Goal: Task Accomplishment & Management: Manage account settings

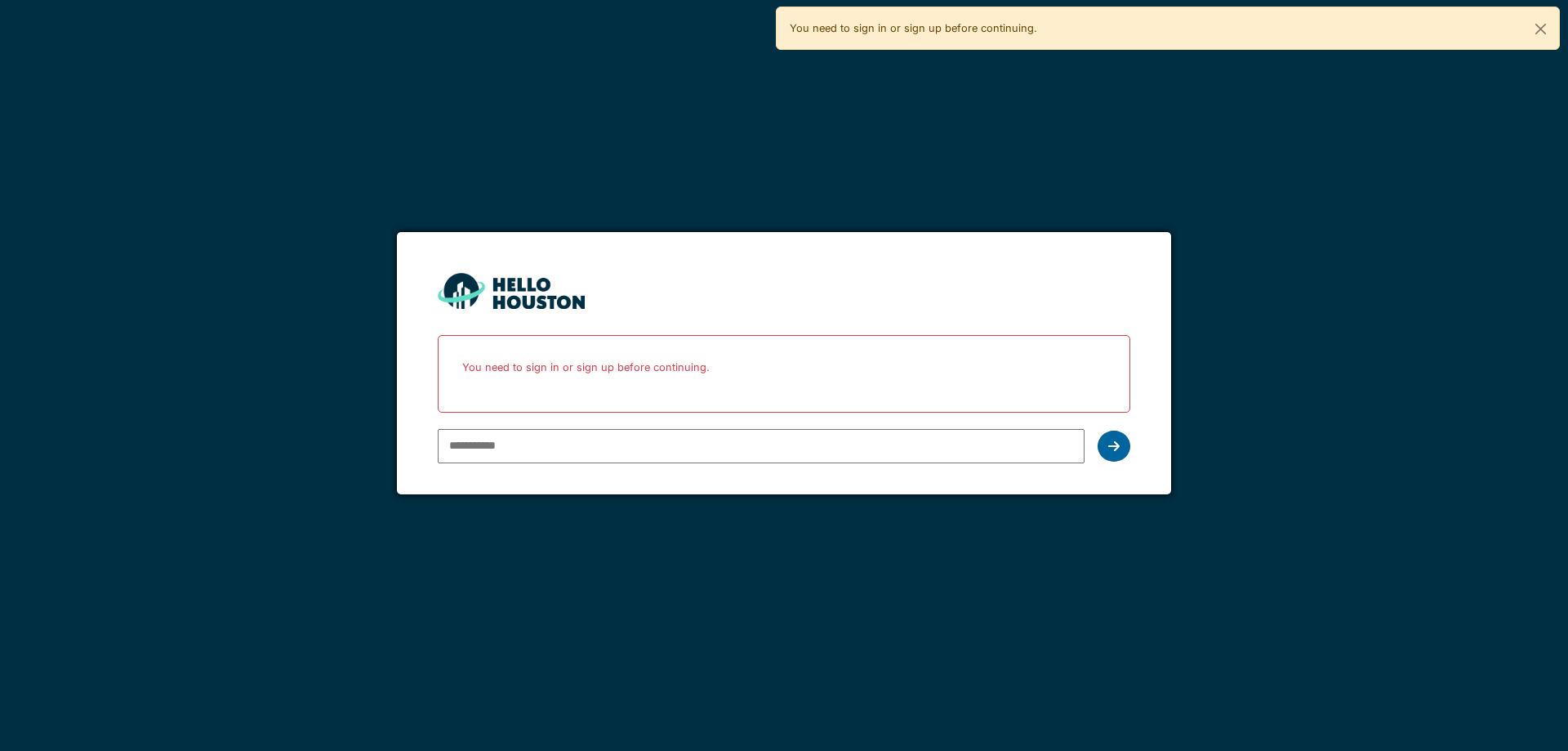
type input "**********"
click at [1111, 449] on icon at bounding box center [1113, 446] width 11 height 13
click at [1108, 449] on icon at bounding box center [1113, 446] width 11 height 13
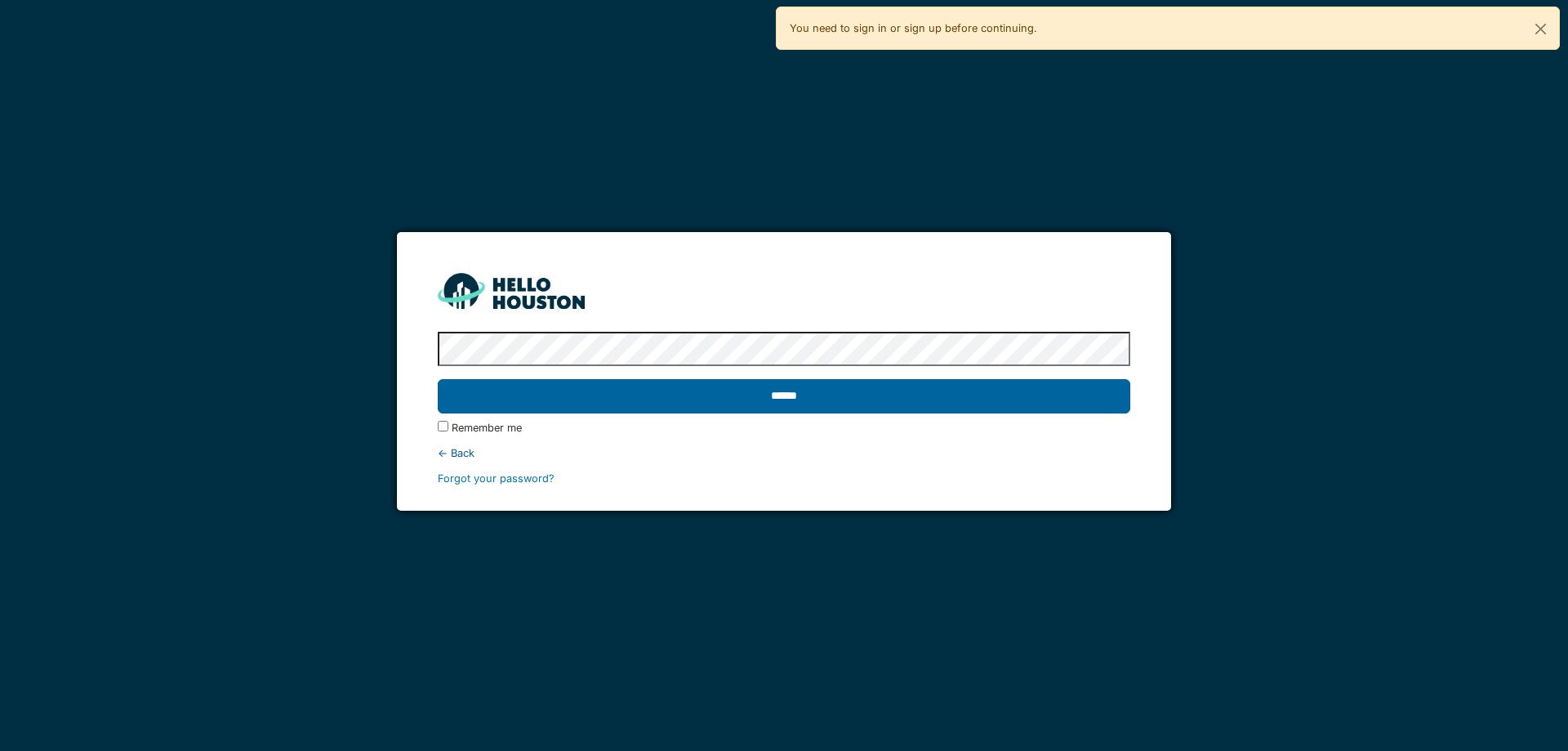
click at [850, 394] on input "******" at bounding box center [783, 396] width 691 height 34
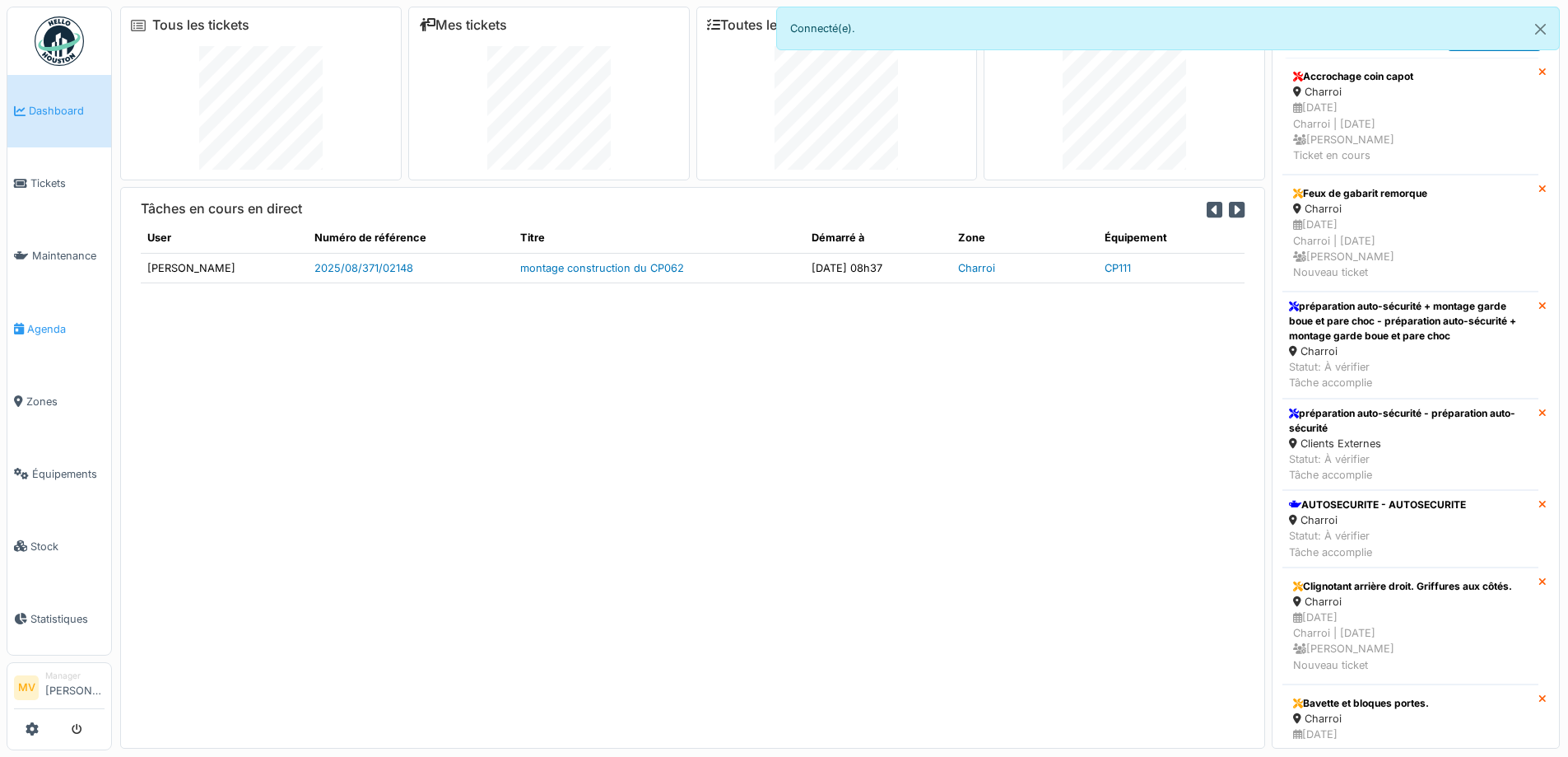
click at [56, 330] on span "Agenda" at bounding box center [66, 329] width 78 height 16
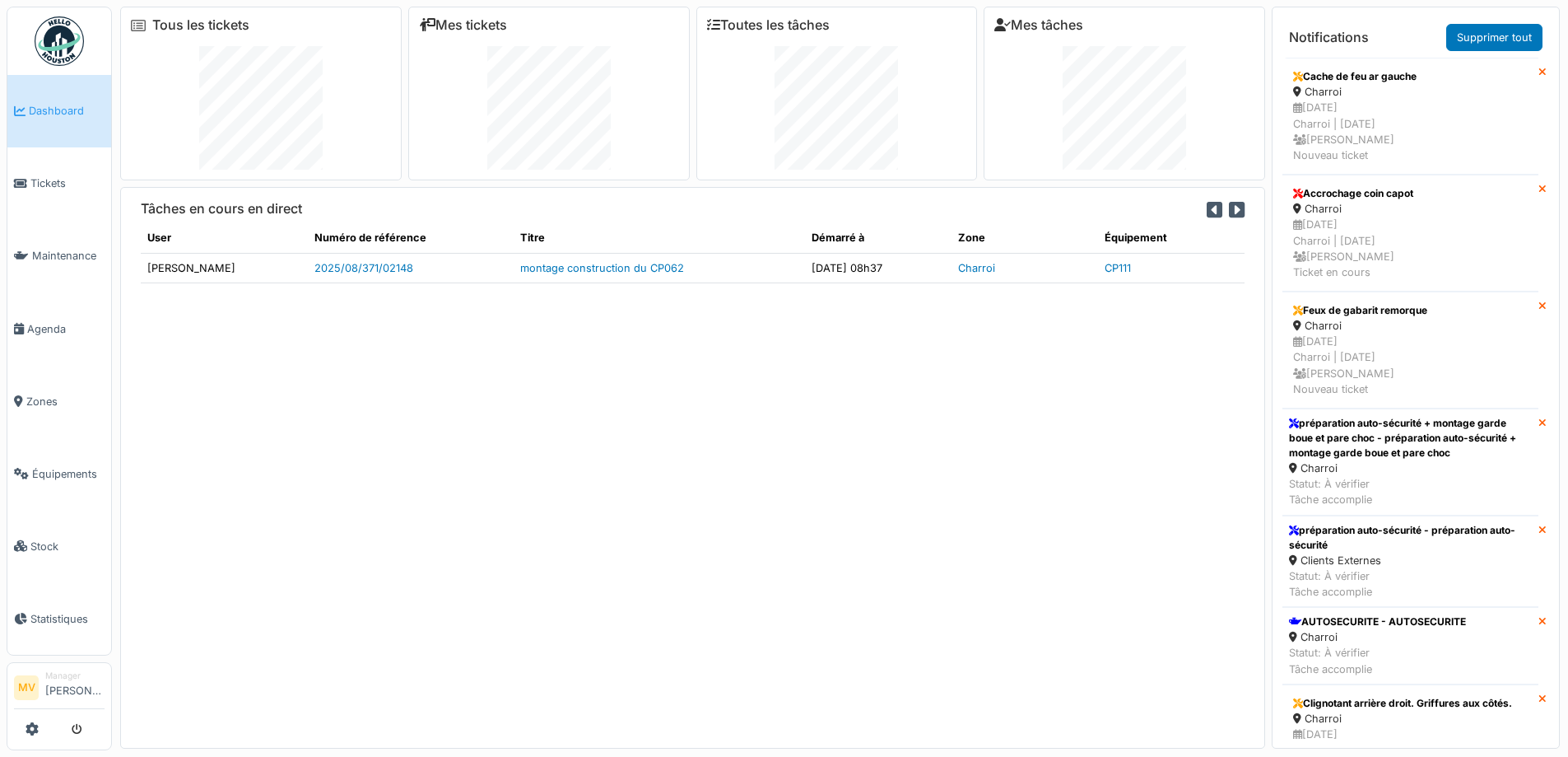
click at [4, 177] on div "1. panne véhicule / panne / emergency / rozdelenie 2. réparation garage / repar…" at bounding box center [784, 378] width 1568 height 757
click at [15, 184] on icon at bounding box center [20, 184] width 13 height 11
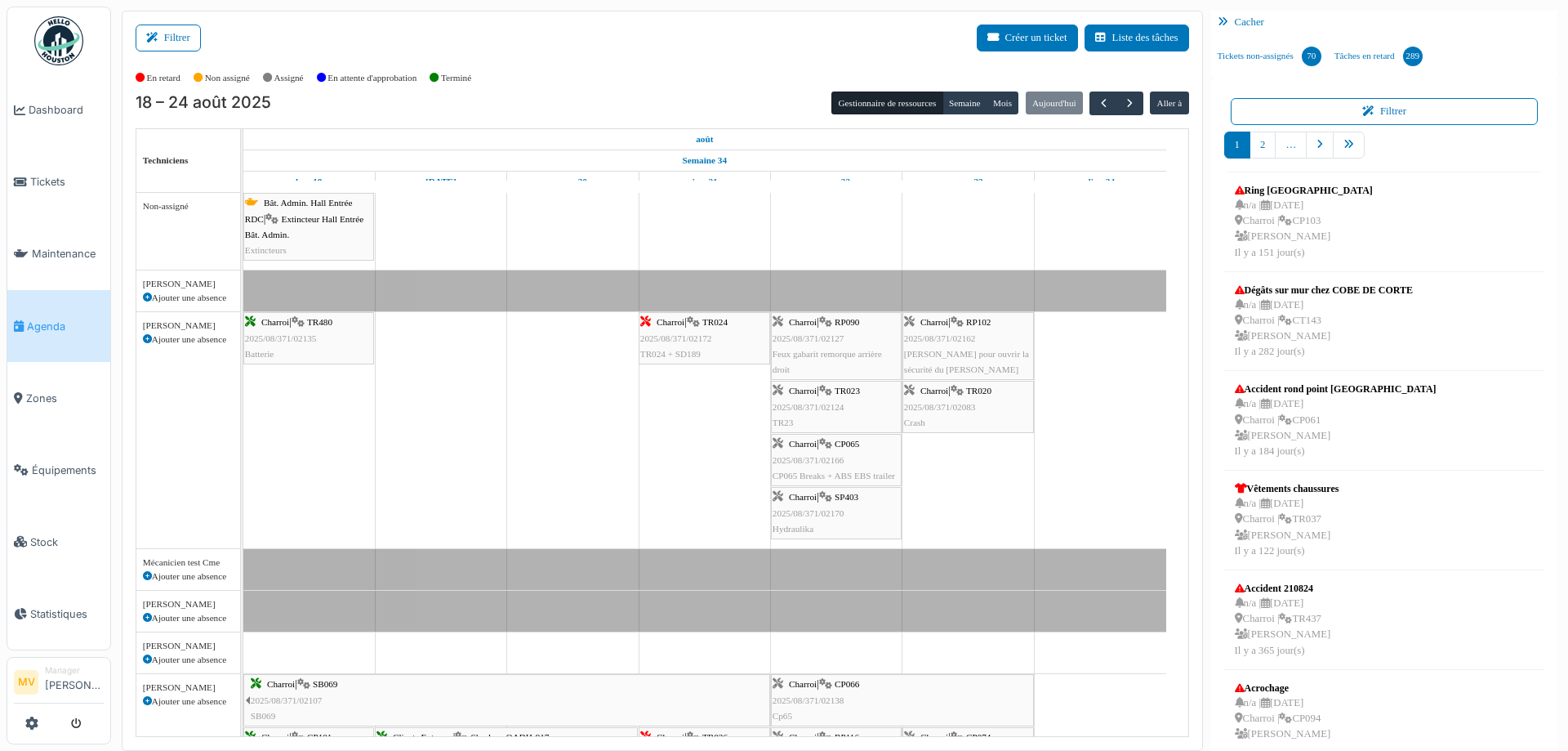
scroll to position [50, 0]
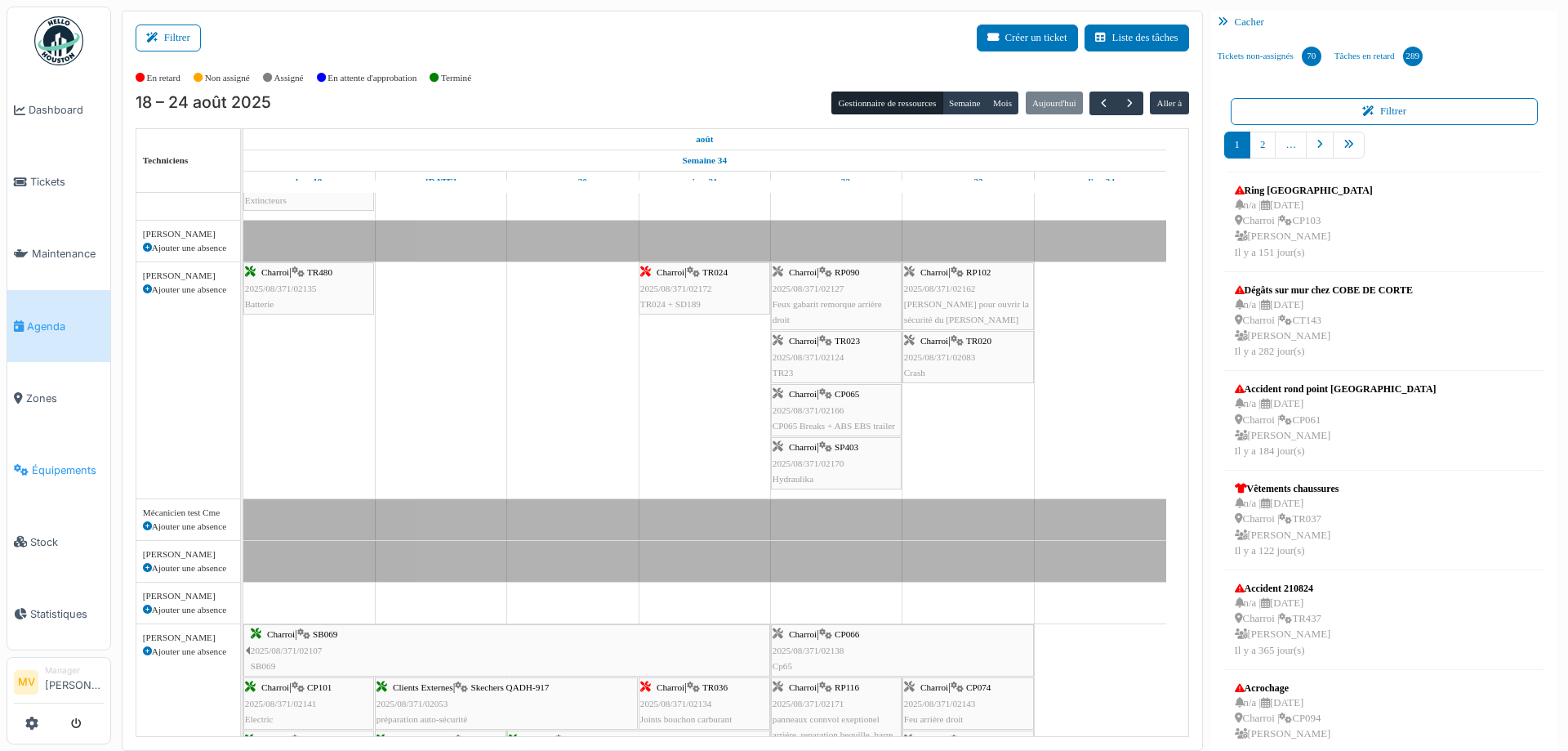
click at [60, 481] on link "Équipements" at bounding box center [59, 470] width 103 height 72
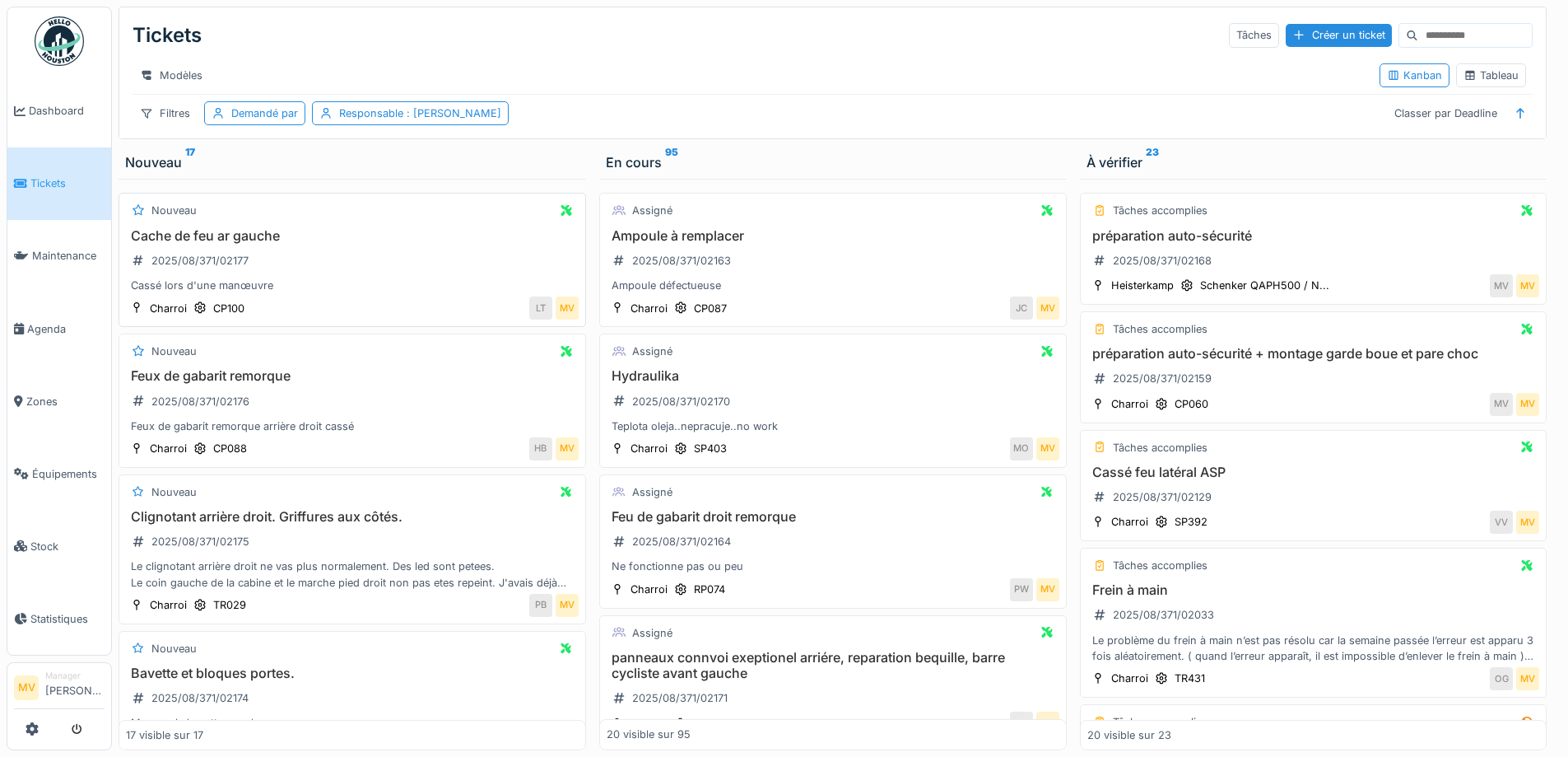
click at [343, 259] on div "Cache de feu ar gauche 2025/08/371/02177 Cassé lors d'une manœuvre" at bounding box center [352, 260] width 452 height 66
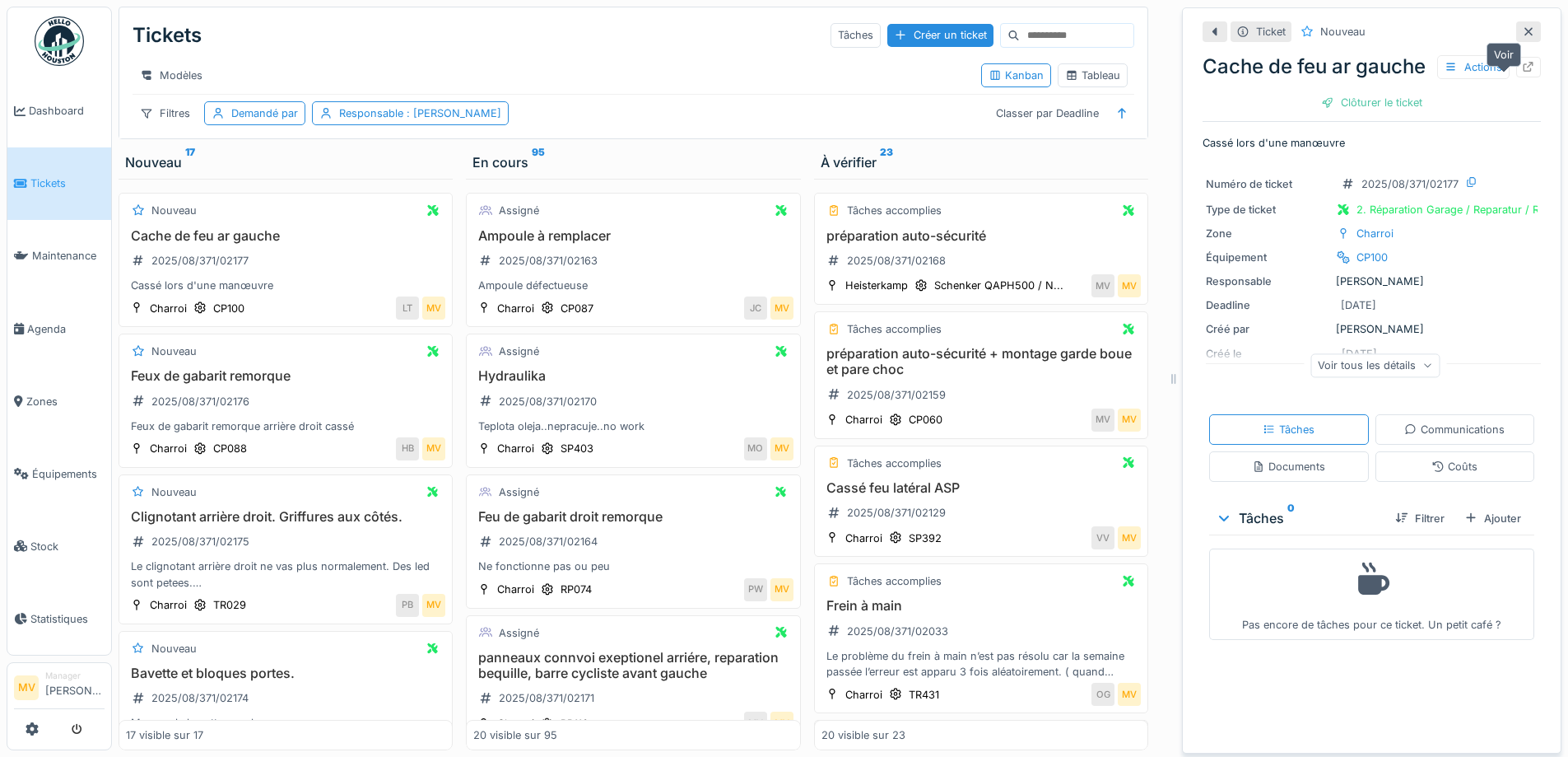
click at [1516, 78] on div at bounding box center [1528, 66] width 25 height 20
click at [280, 416] on div "Feux de gabarit remorque 2025/08/371/02176 Feux de gabarit remorque arrière dro…" at bounding box center [286, 401] width 319 height 66
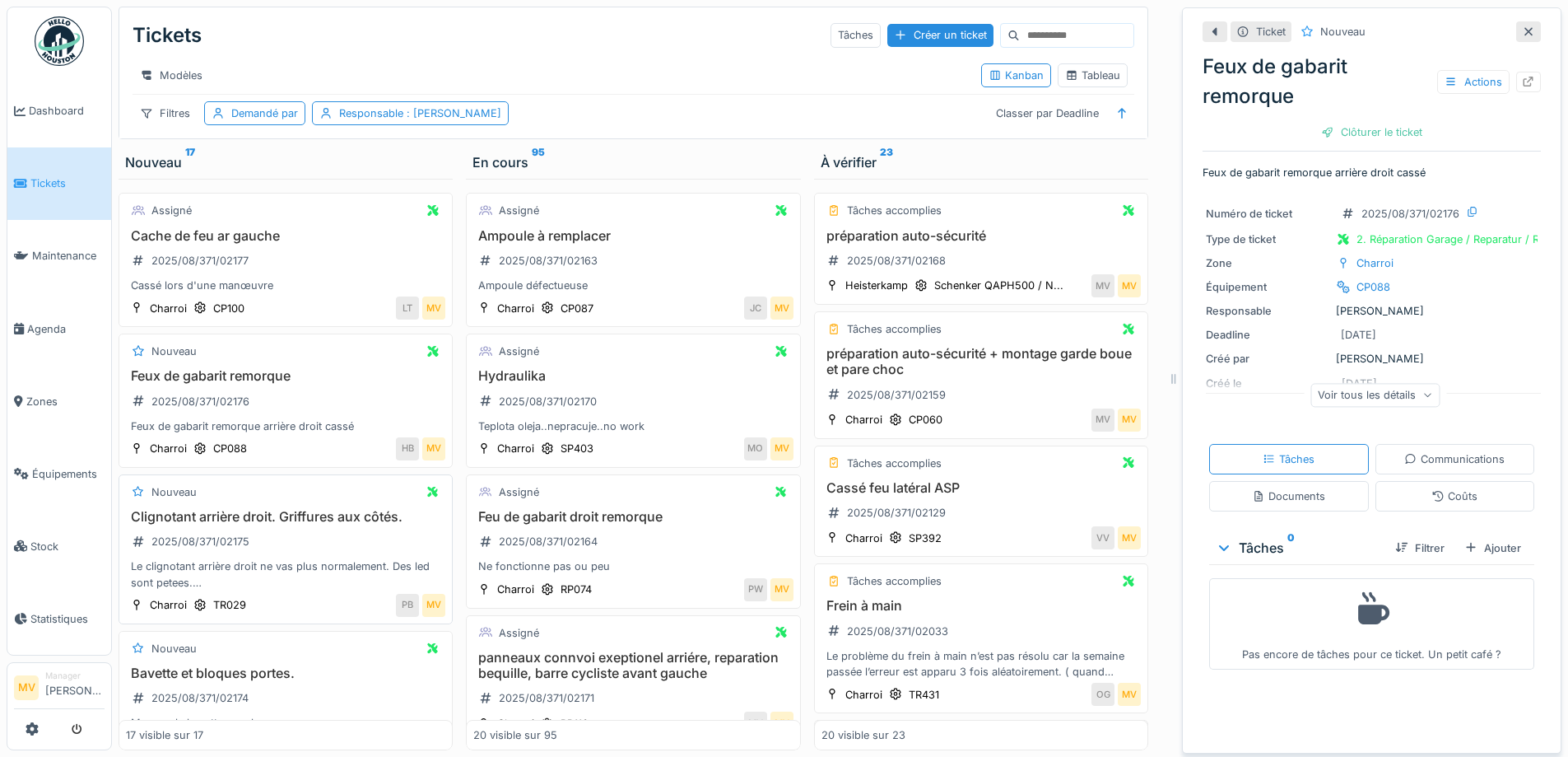
click at [339, 559] on div "Clignotant arrière droit. Griffures aux côtés. 2025/08/371/02175 Le clignotant …" at bounding box center [286, 550] width 319 height 81
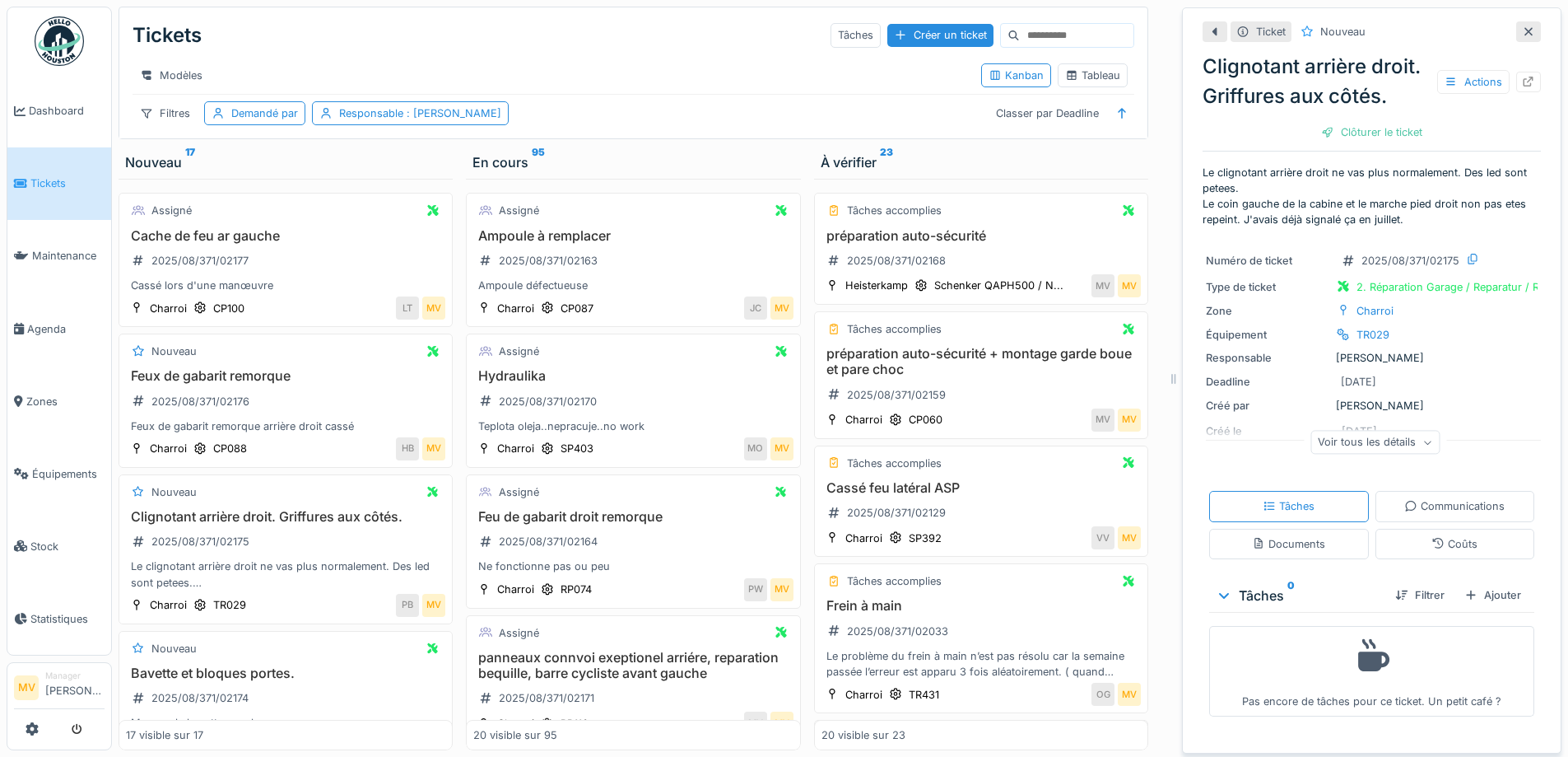
drag, startPoint x: 1500, startPoint y: 32, endPoint x: 1526, endPoint y: 53, distance: 33.4
click at [1521, 32] on icon at bounding box center [1527, 32] width 13 height 11
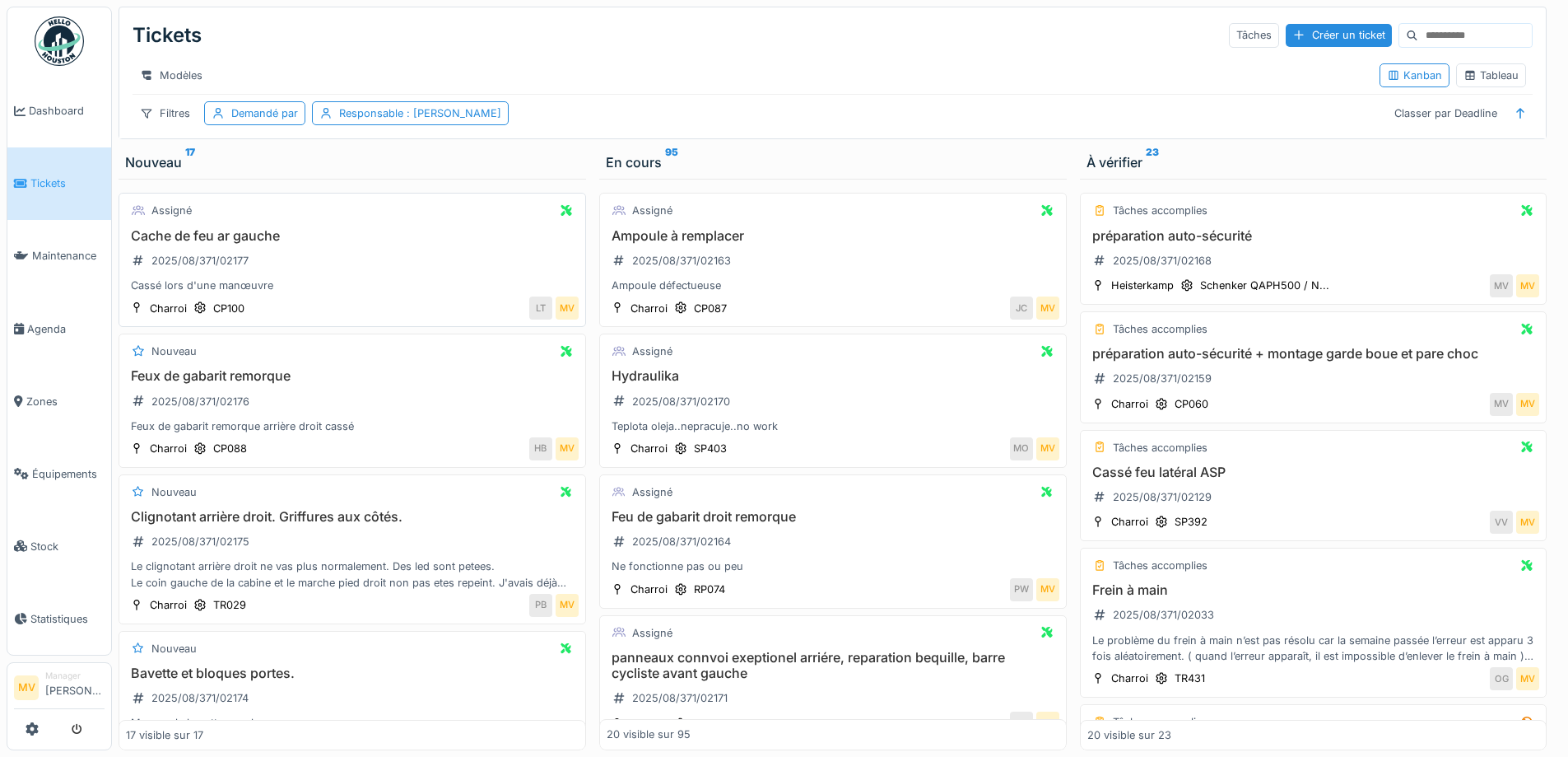
click at [326, 293] on div "Cassé lors d'une manœuvre" at bounding box center [352, 285] width 452 height 16
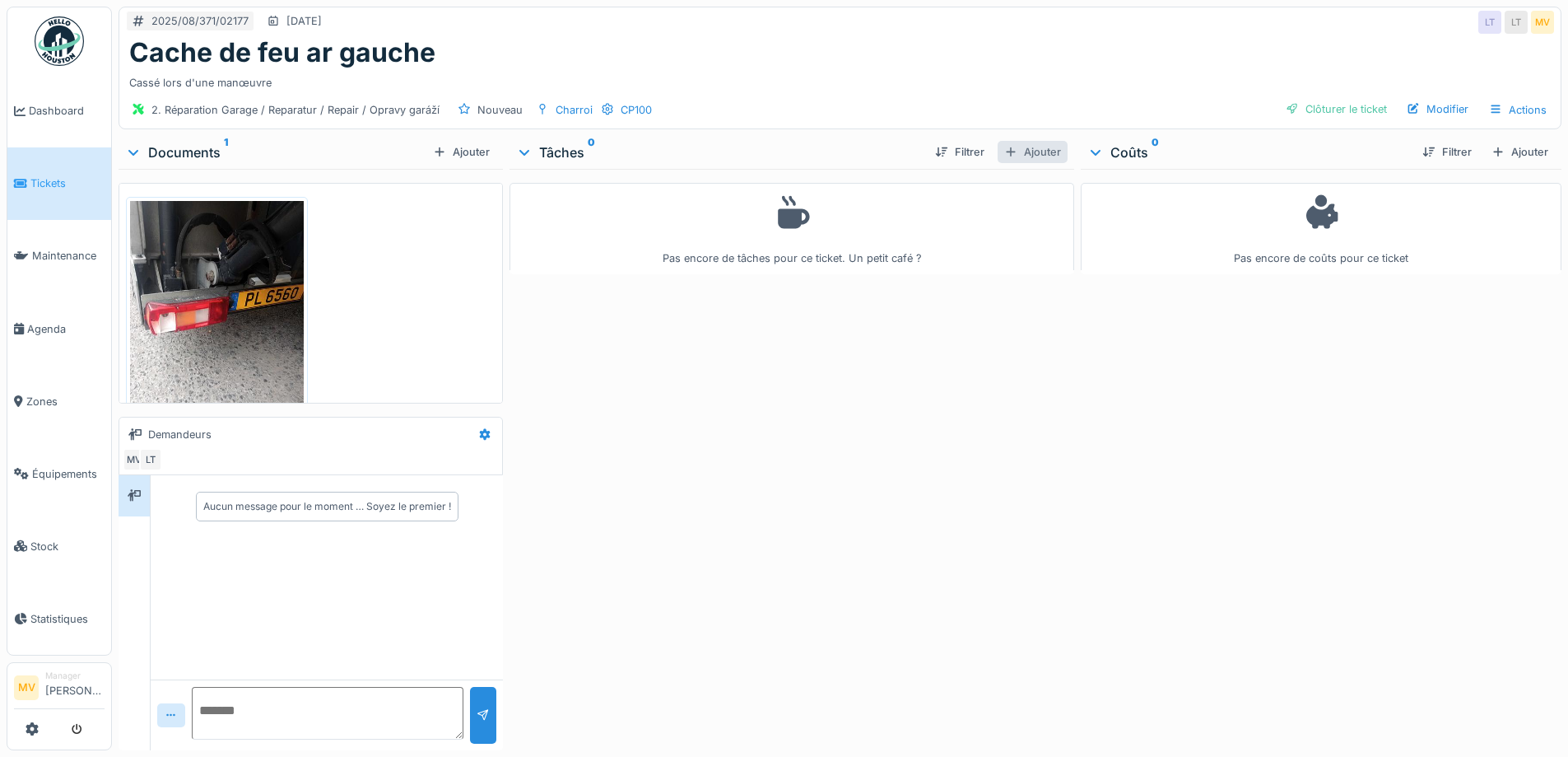
click at [1039, 150] on div "Ajouter" at bounding box center [1032, 152] width 70 height 22
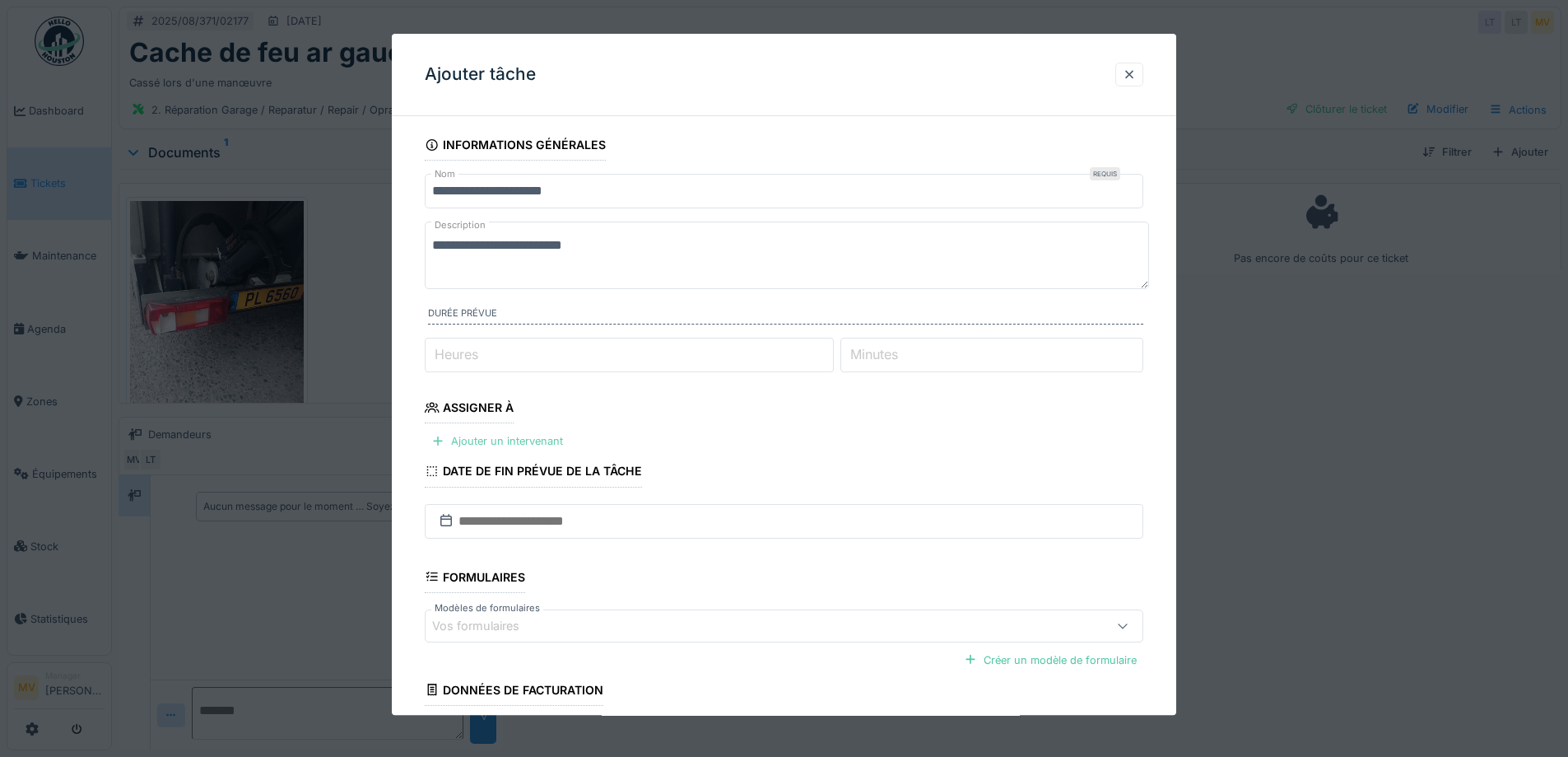
click at [535, 438] on div "Ajouter un intervenant" at bounding box center [497, 441] width 145 height 22
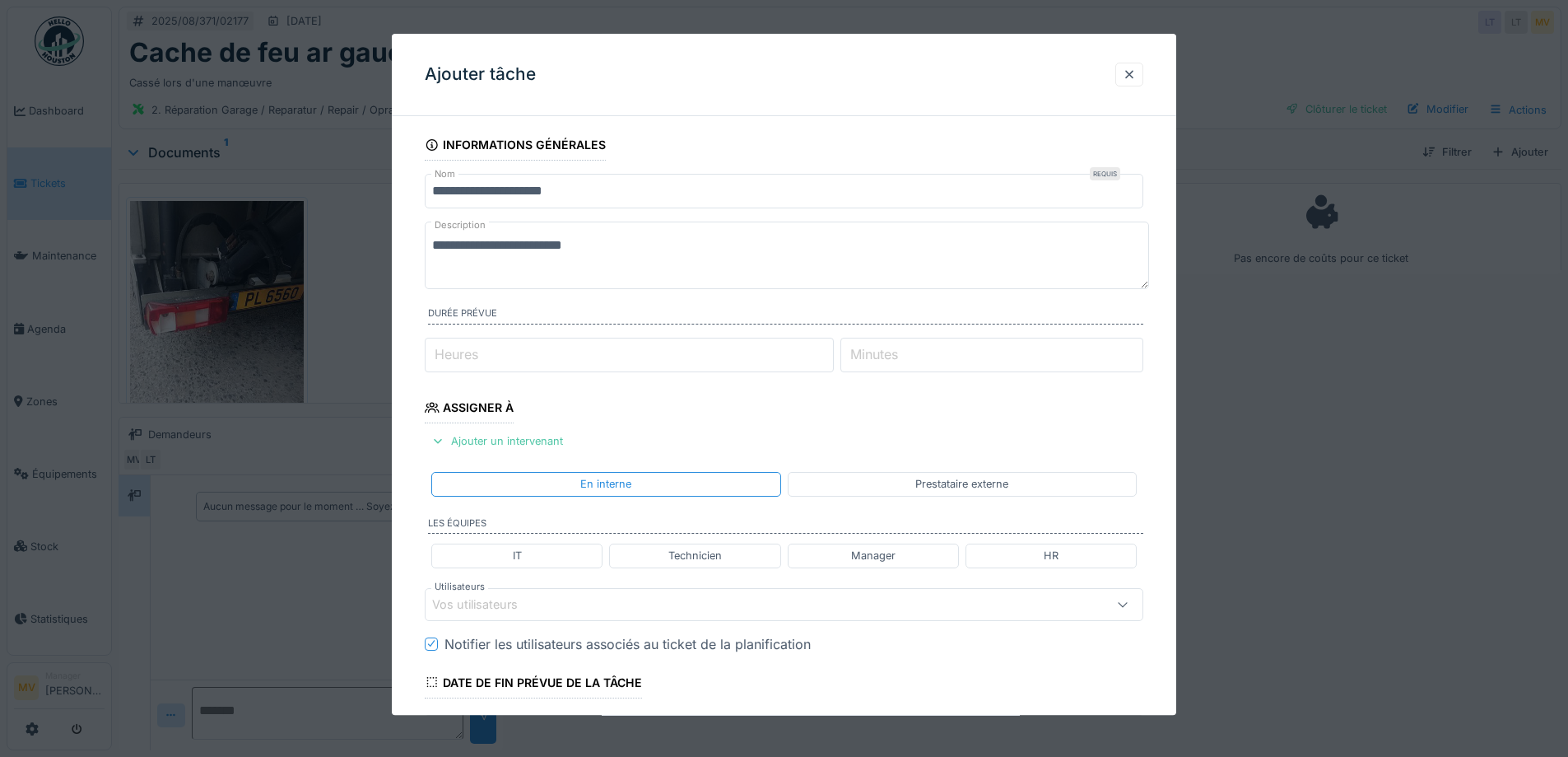
click at [582, 599] on div "Vos utilisateurs" at bounding box center [742, 604] width 620 height 19
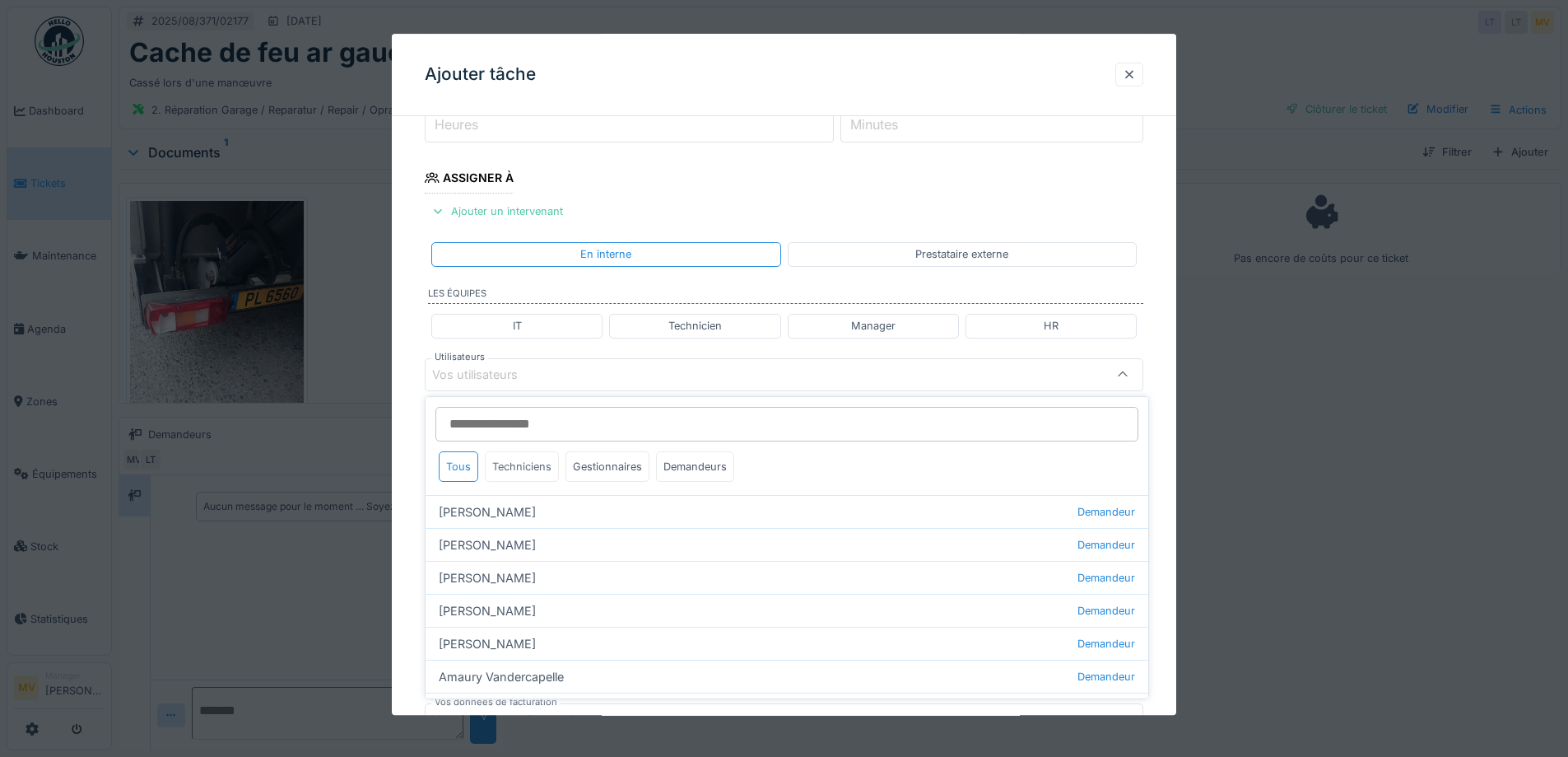
click at [539, 464] on div "Techniciens" at bounding box center [522, 466] width 74 height 31
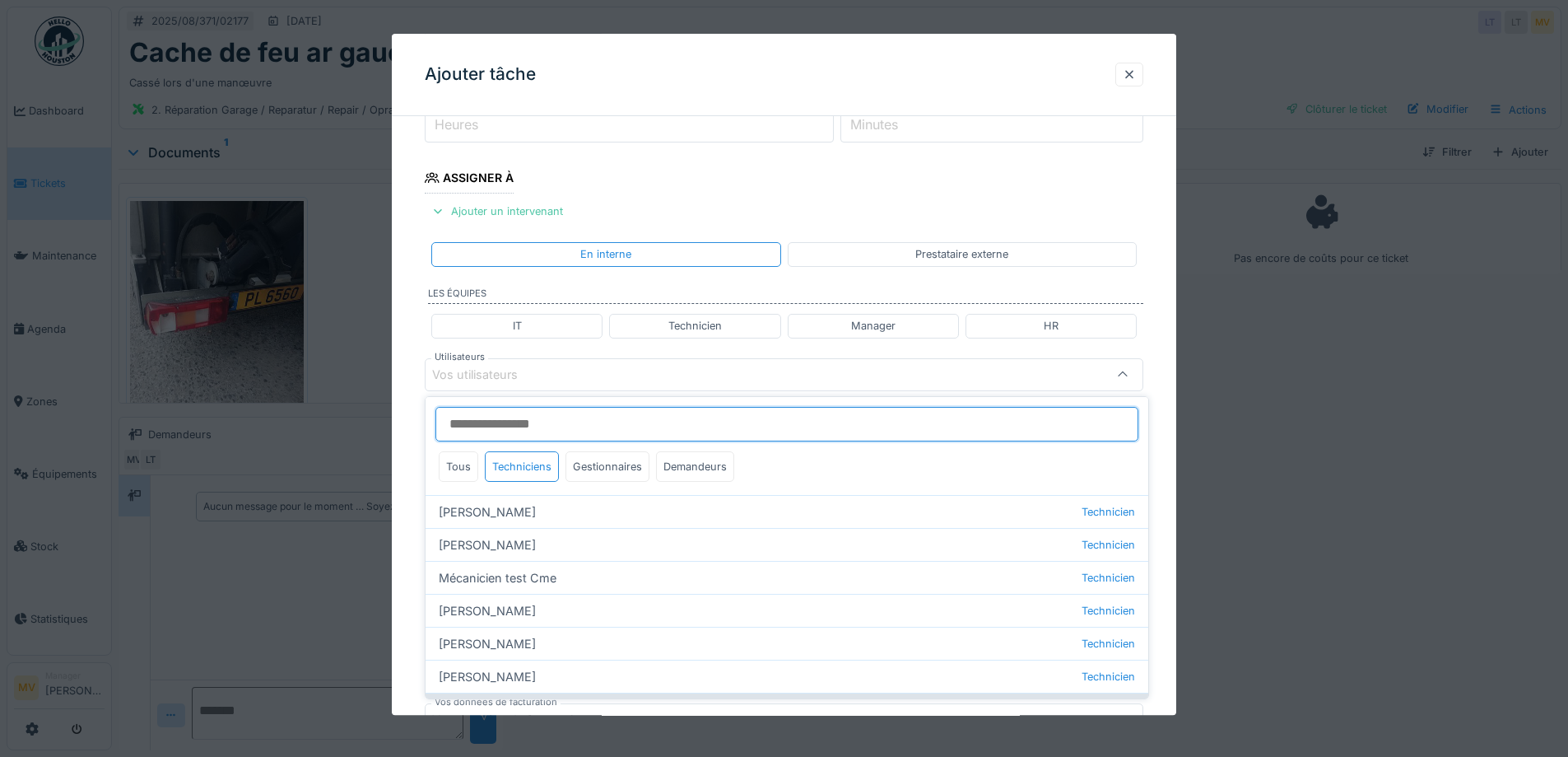
scroll to position [189, 0]
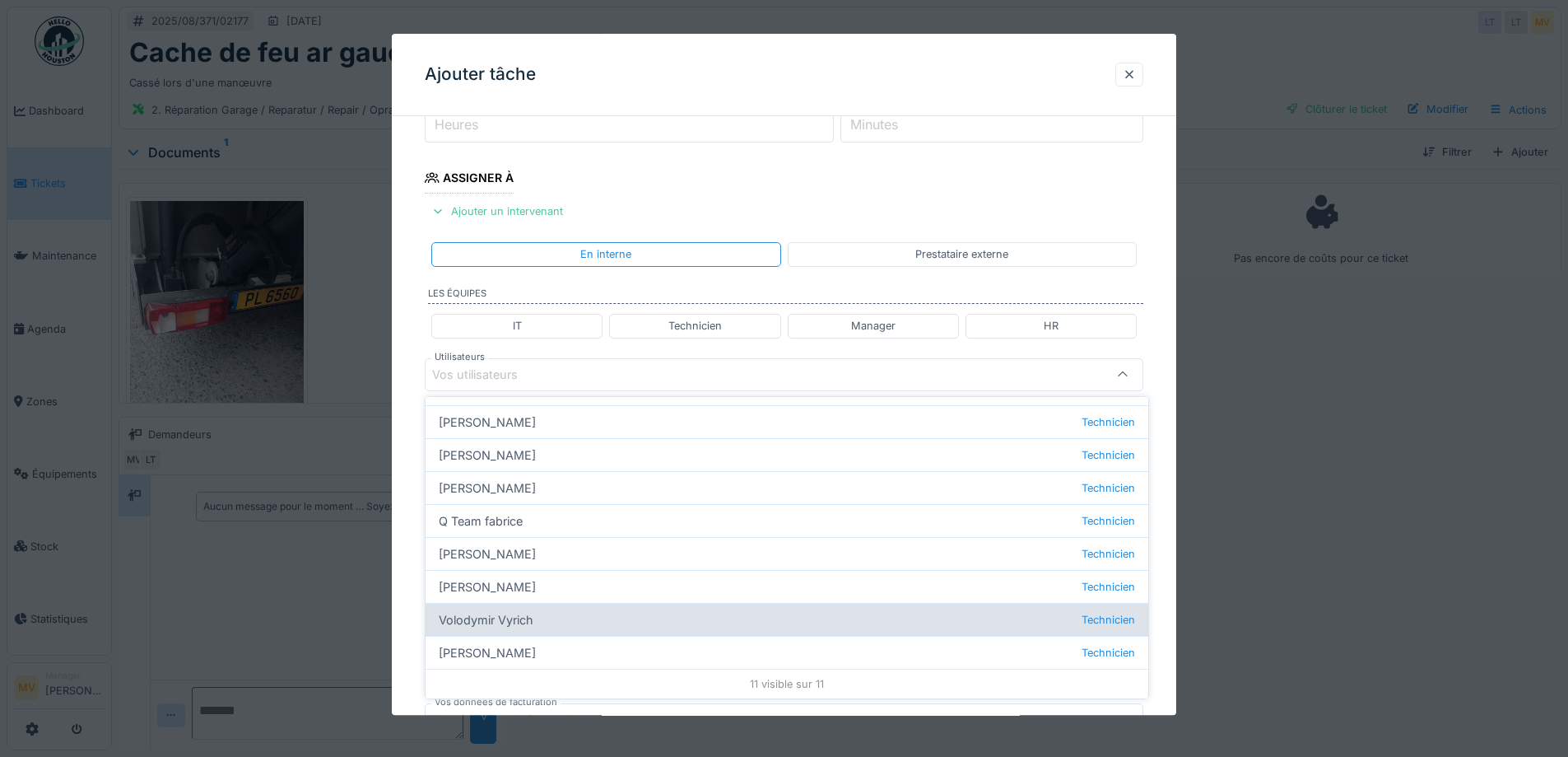
click at [487, 624] on div "Volodymir Vyrich Technicien" at bounding box center [786, 618] width 722 height 33
type input "*****"
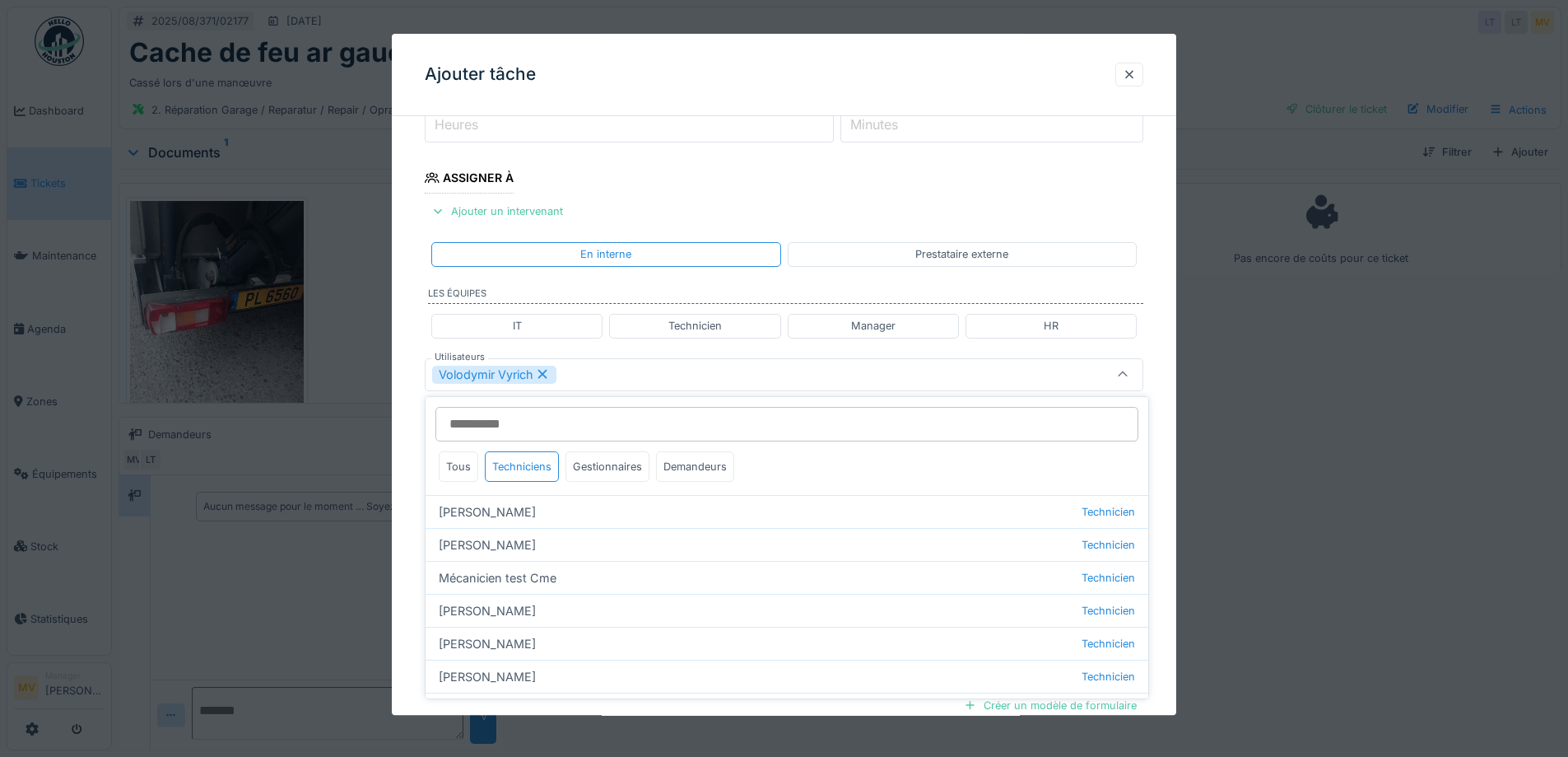
click at [585, 378] on div "Volodymir Vyrich" at bounding box center [742, 374] width 620 height 19
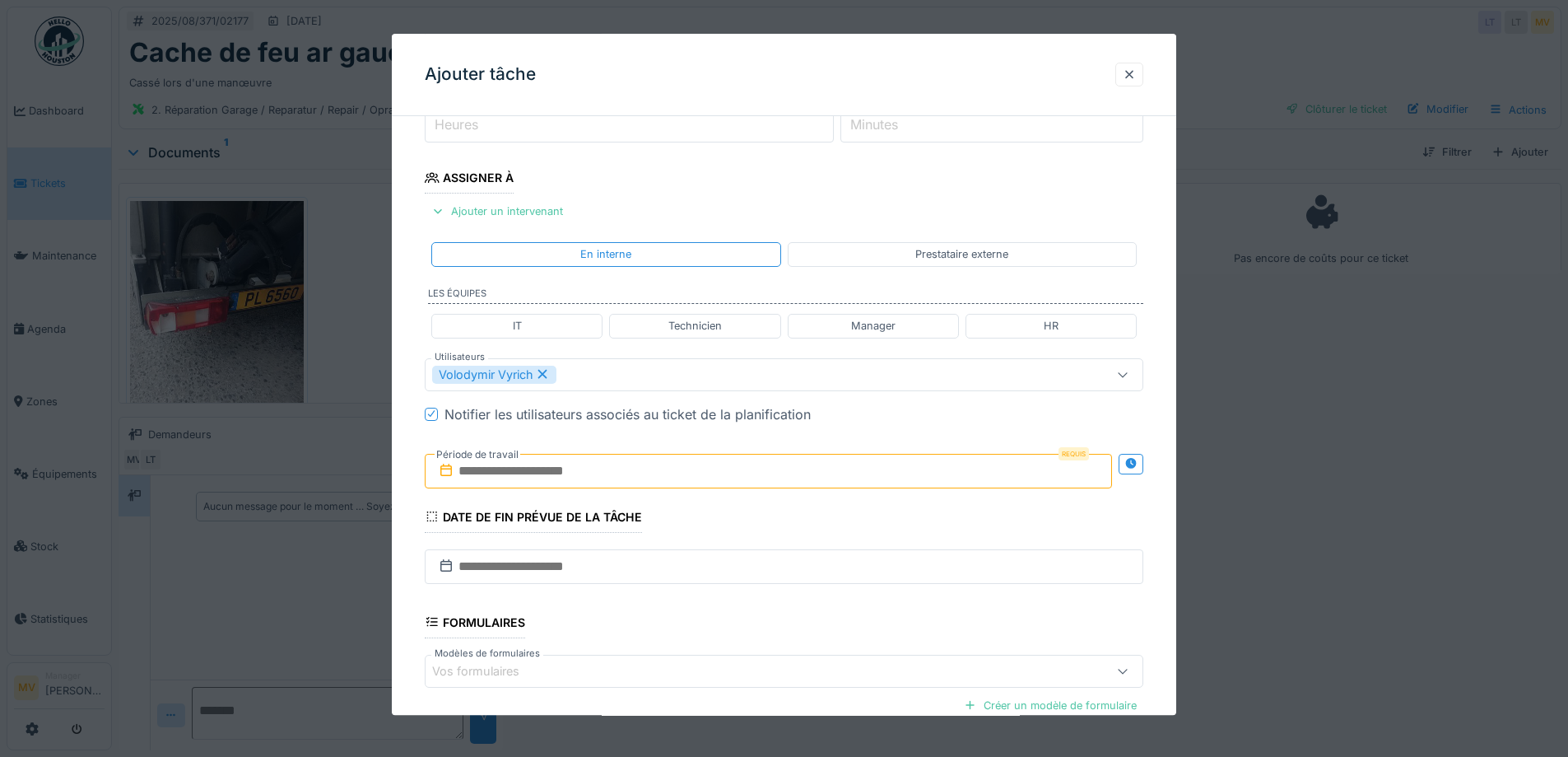
drag, startPoint x: 588, startPoint y: 467, endPoint x: 592, endPoint y: 481, distance: 14.6
click at [588, 468] on input "text" at bounding box center [768, 470] width 687 height 34
click at [818, 656] on div "23" at bounding box center [825, 658] width 22 height 22
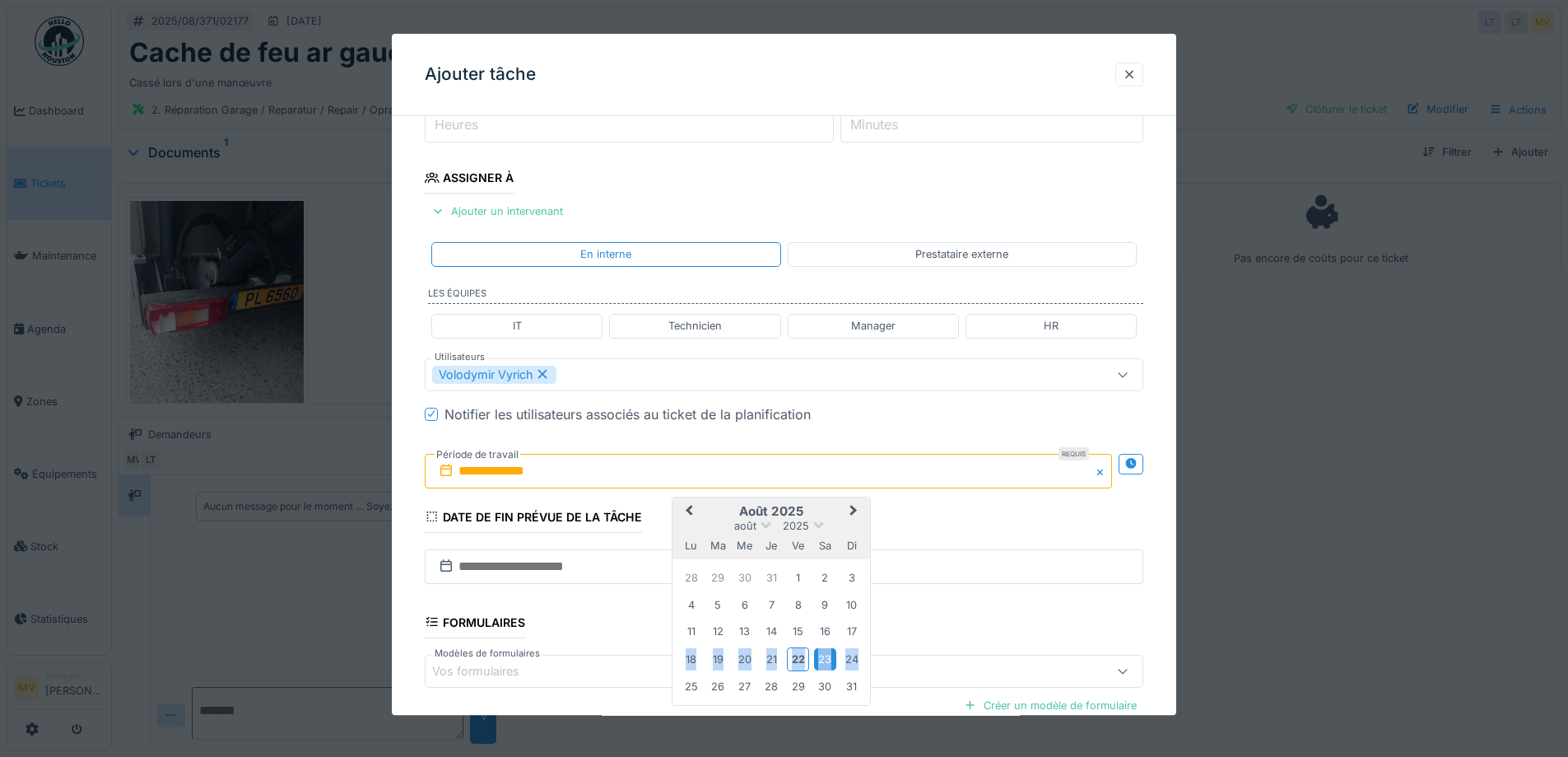
click at [818, 656] on div "23" at bounding box center [825, 658] width 22 height 22
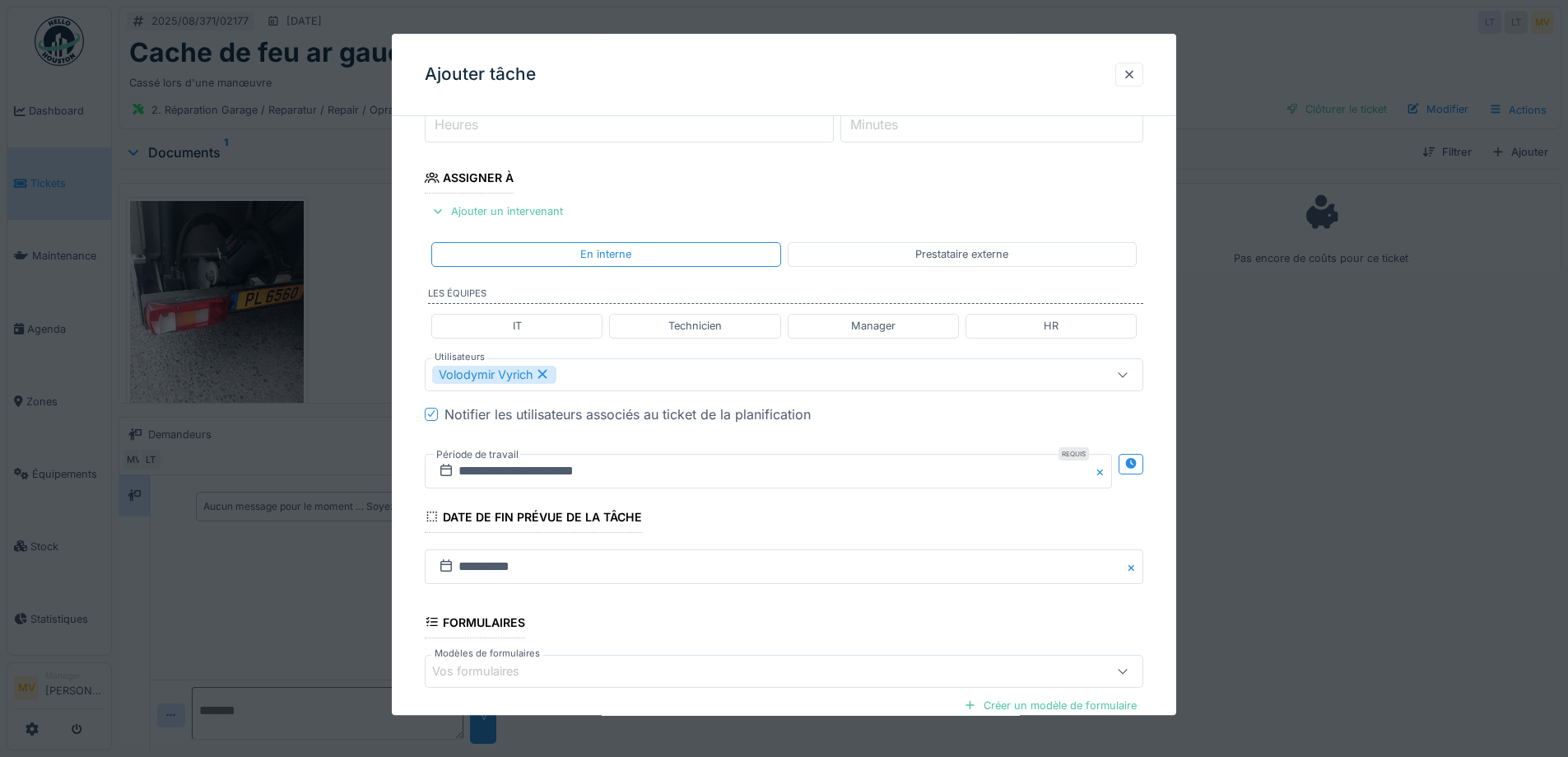
scroll to position [409, 0]
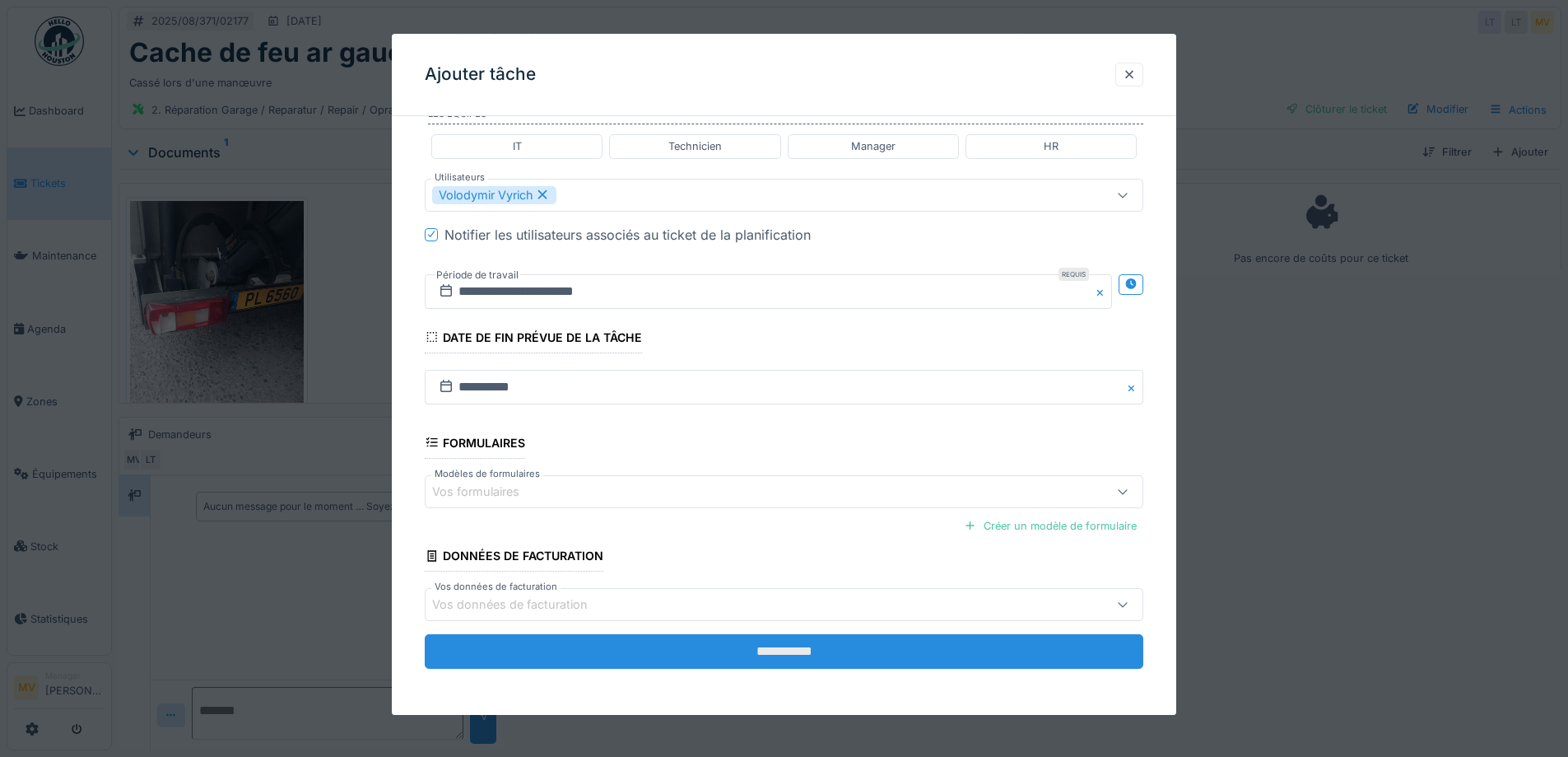
click at [817, 646] on input "**********" at bounding box center [784, 651] width 719 height 34
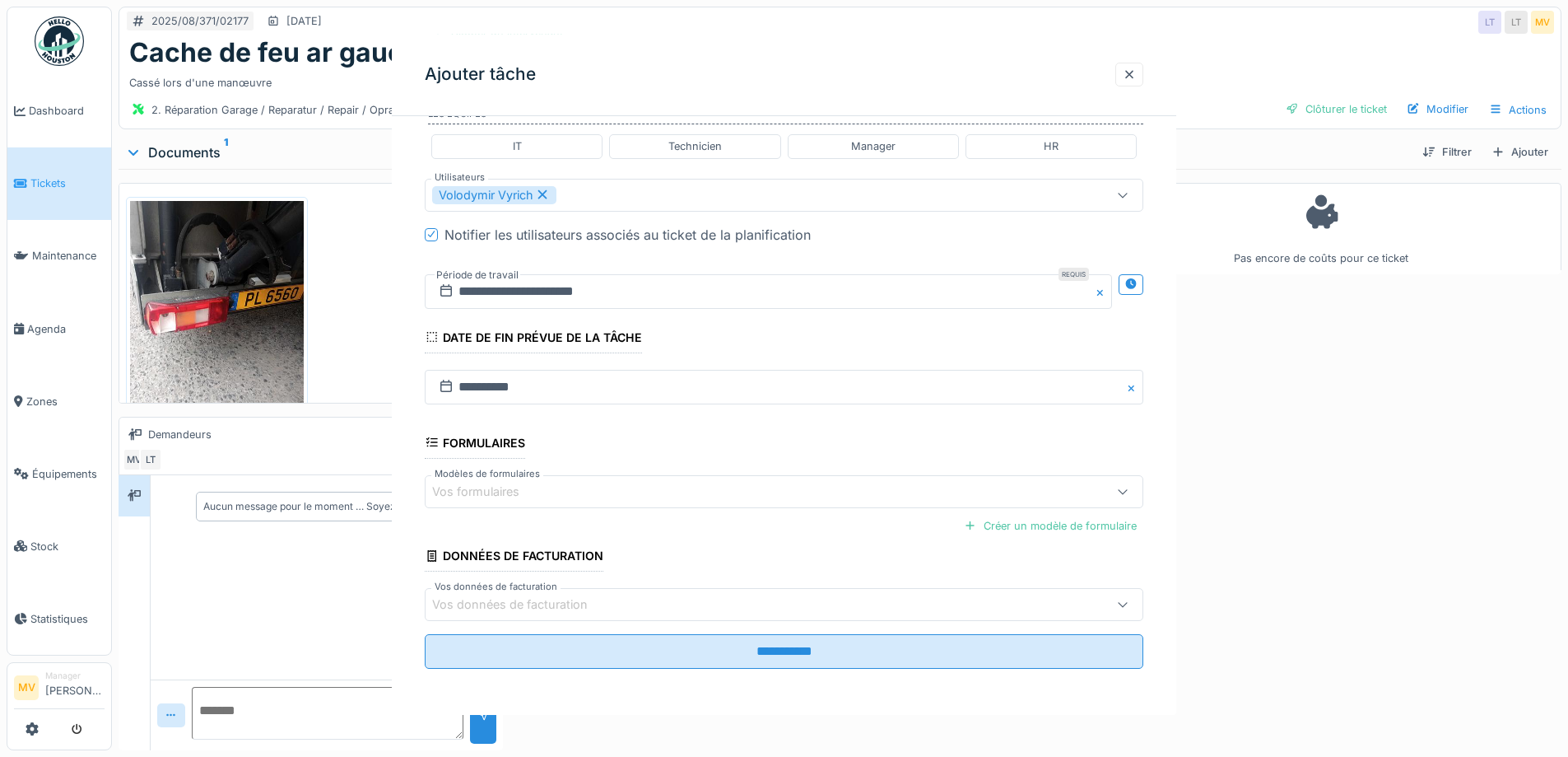
scroll to position [0, 0]
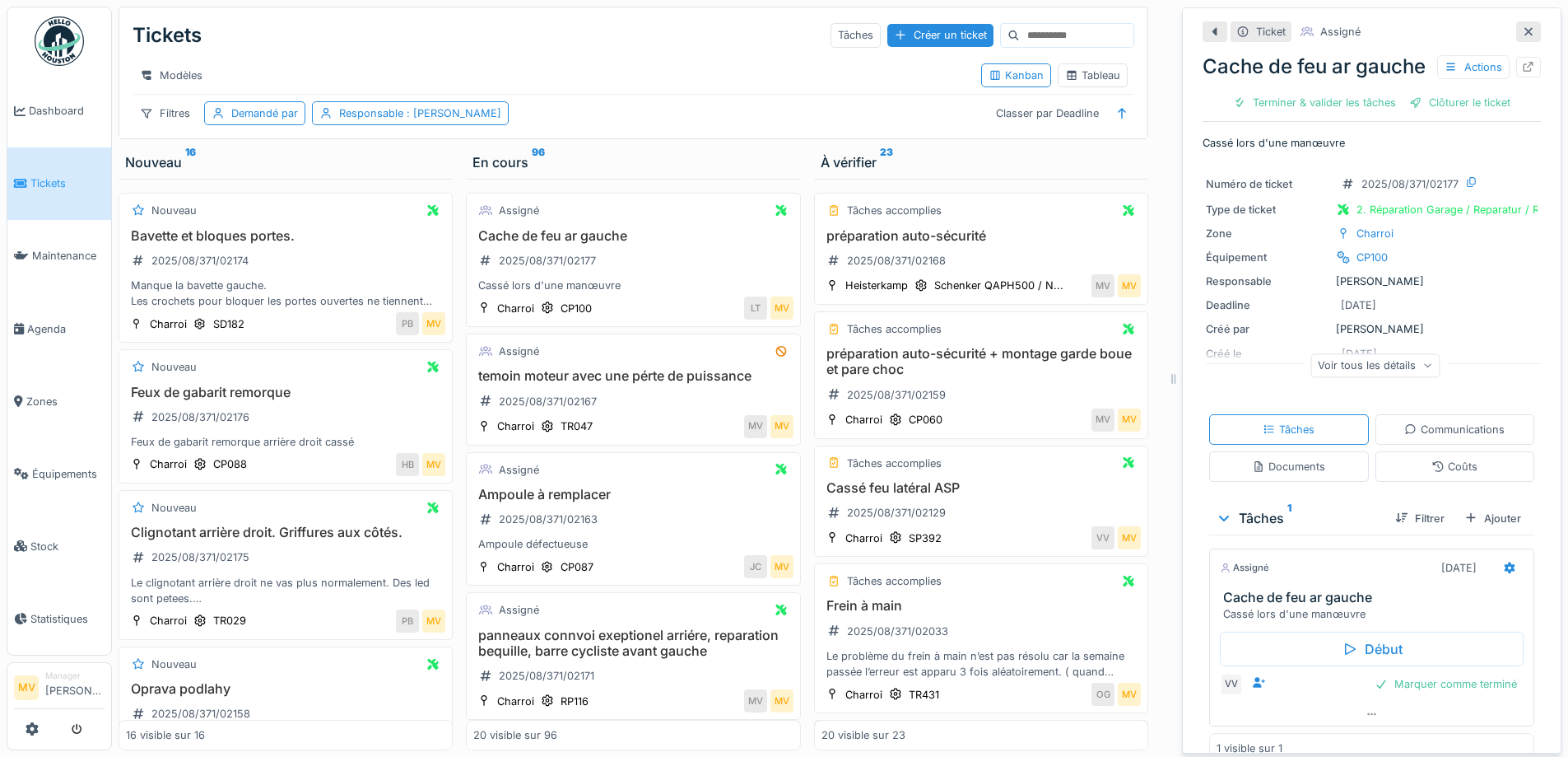
click at [1524, 31] on icon at bounding box center [1527, 32] width 8 height 8
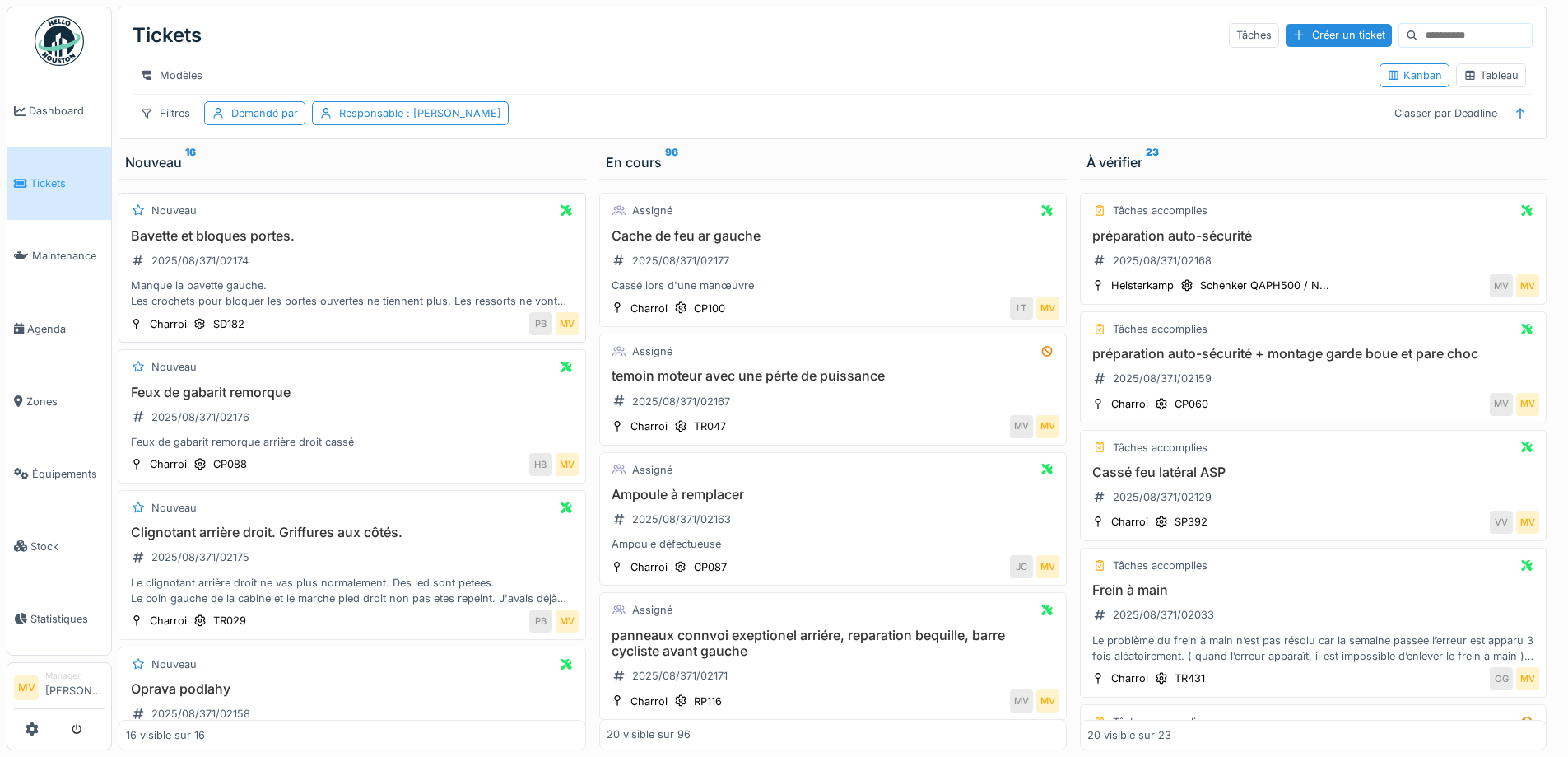
click at [304, 279] on div "Bavette et bloques portes. 2025/08/371/02174 Manque la bavette gauche. Les croc…" at bounding box center [352, 268] width 452 height 81
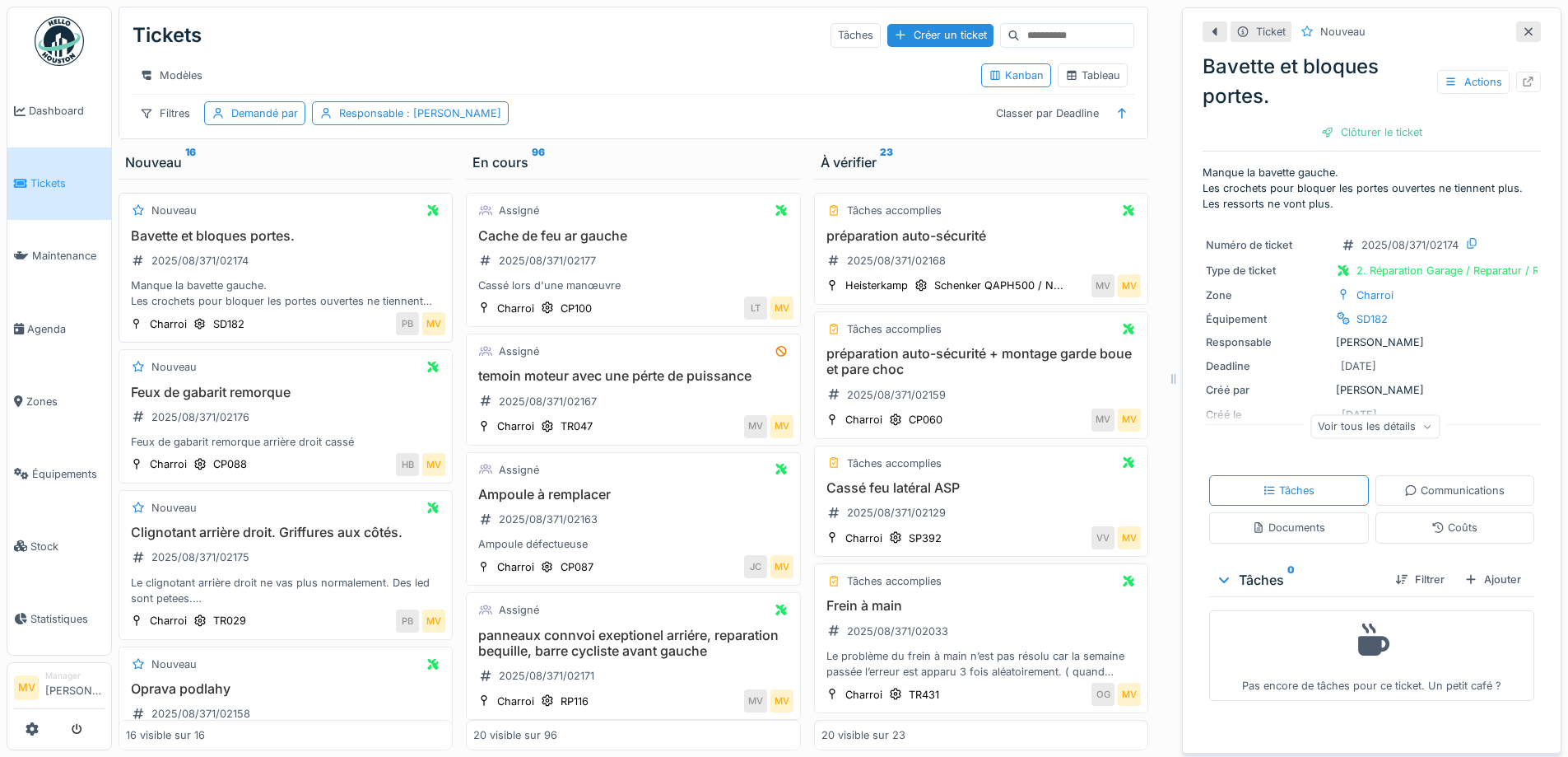
click at [341, 281] on div "Bavette et bloques portes. 2025/08/371/02174 Manque la bavette gauche. Les croc…" at bounding box center [286, 268] width 319 height 81
click at [1523, 82] on icon at bounding box center [1528, 82] width 11 height 11
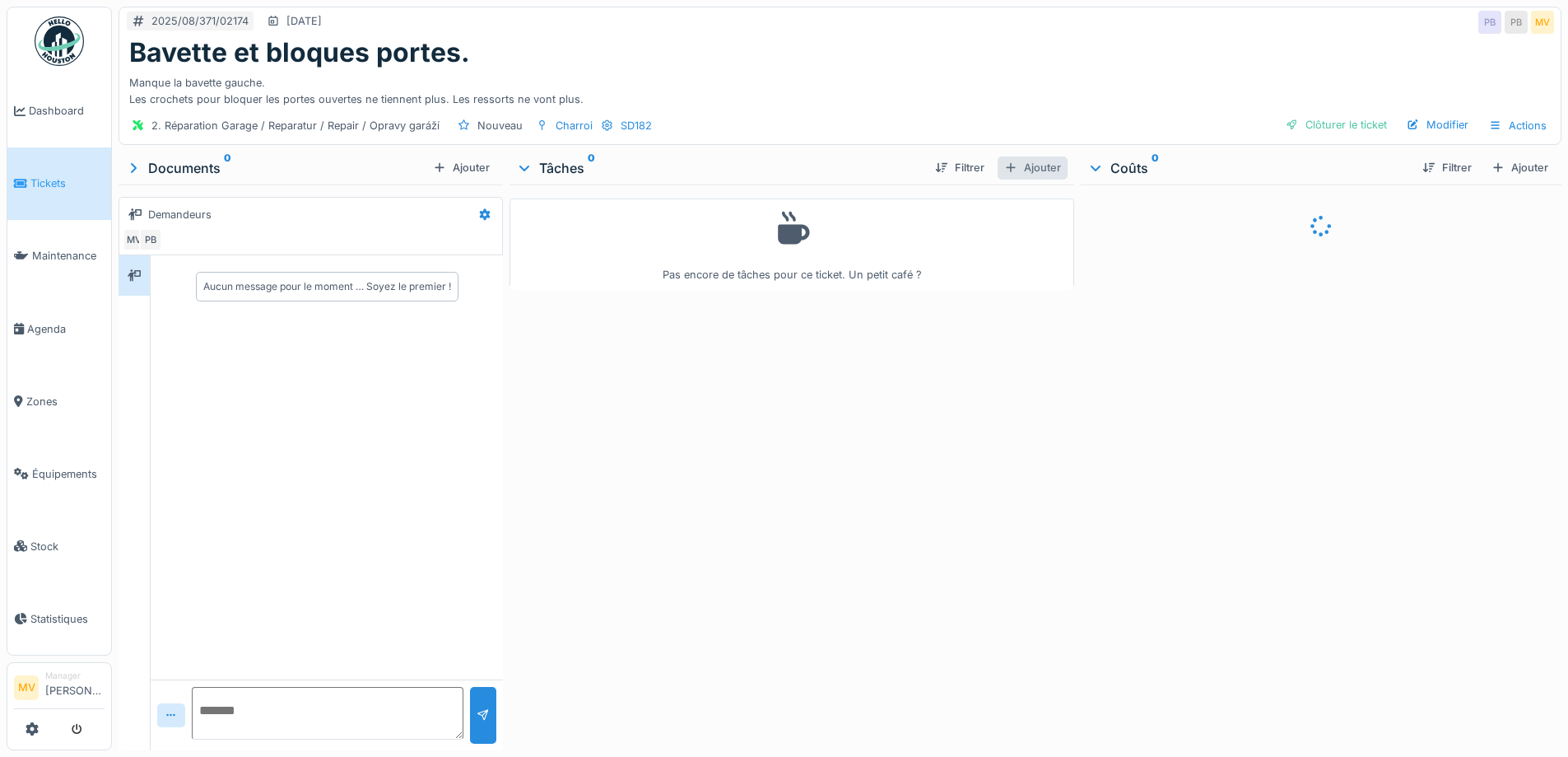
click at [1019, 169] on div "Ajouter" at bounding box center [1032, 167] width 70 height 22
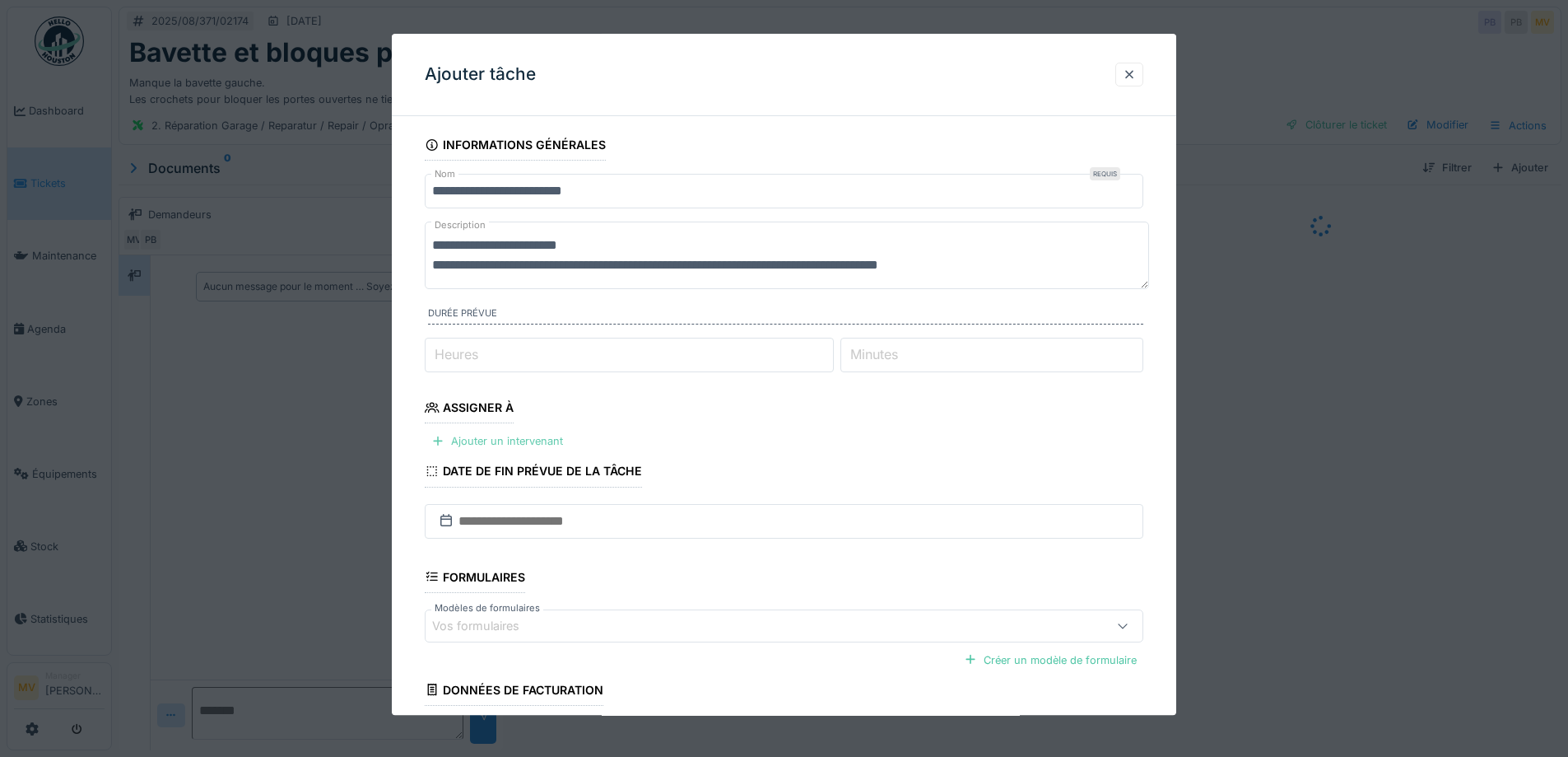
click at [517, 441] on div "Ajouter un intervenant" at bounding box center [497, 441] width 145 height 22
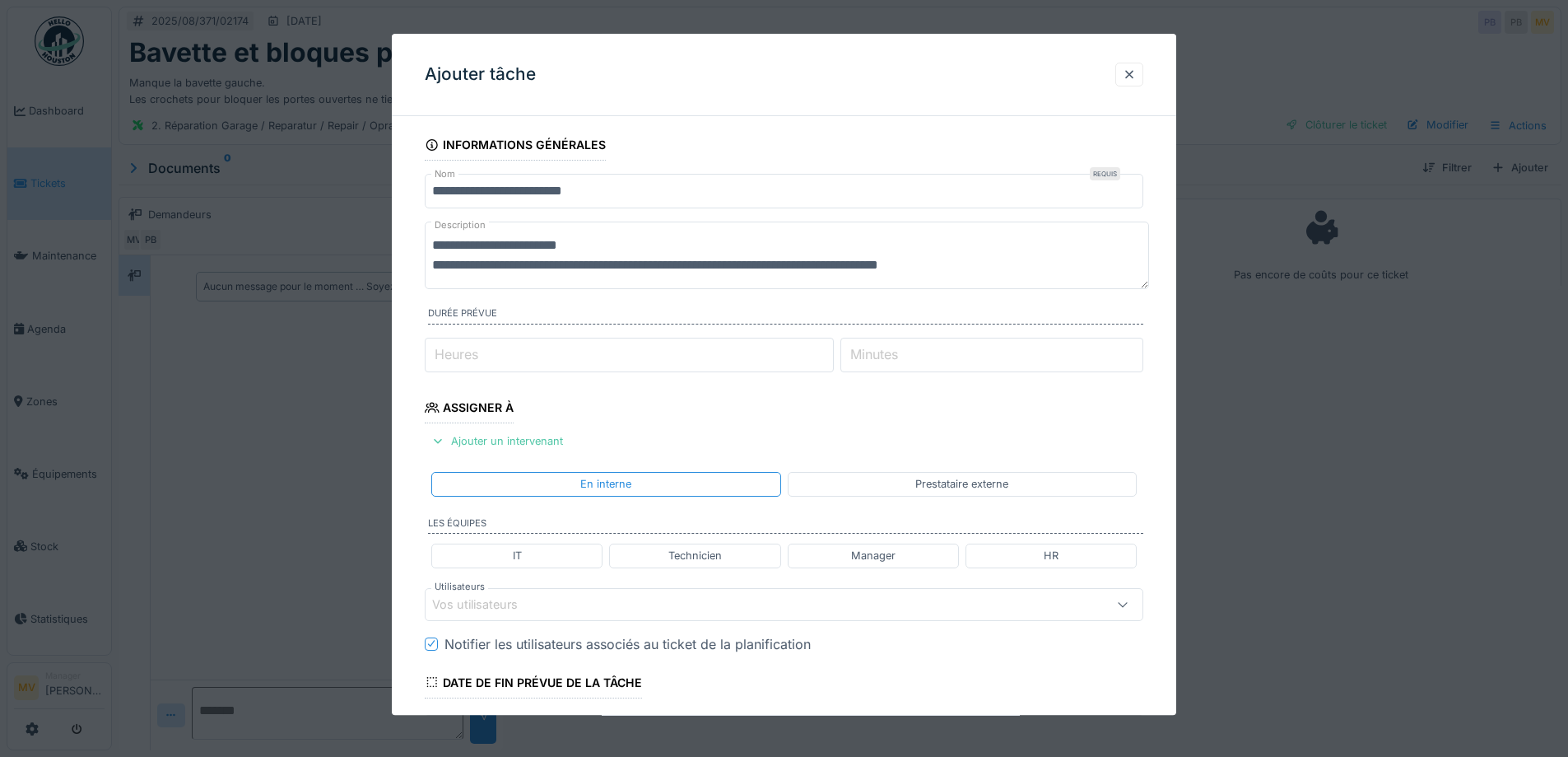
click at [615, 605] on div "Vos utilisateurs" at bounding box center [742, 604] width 620 height 19
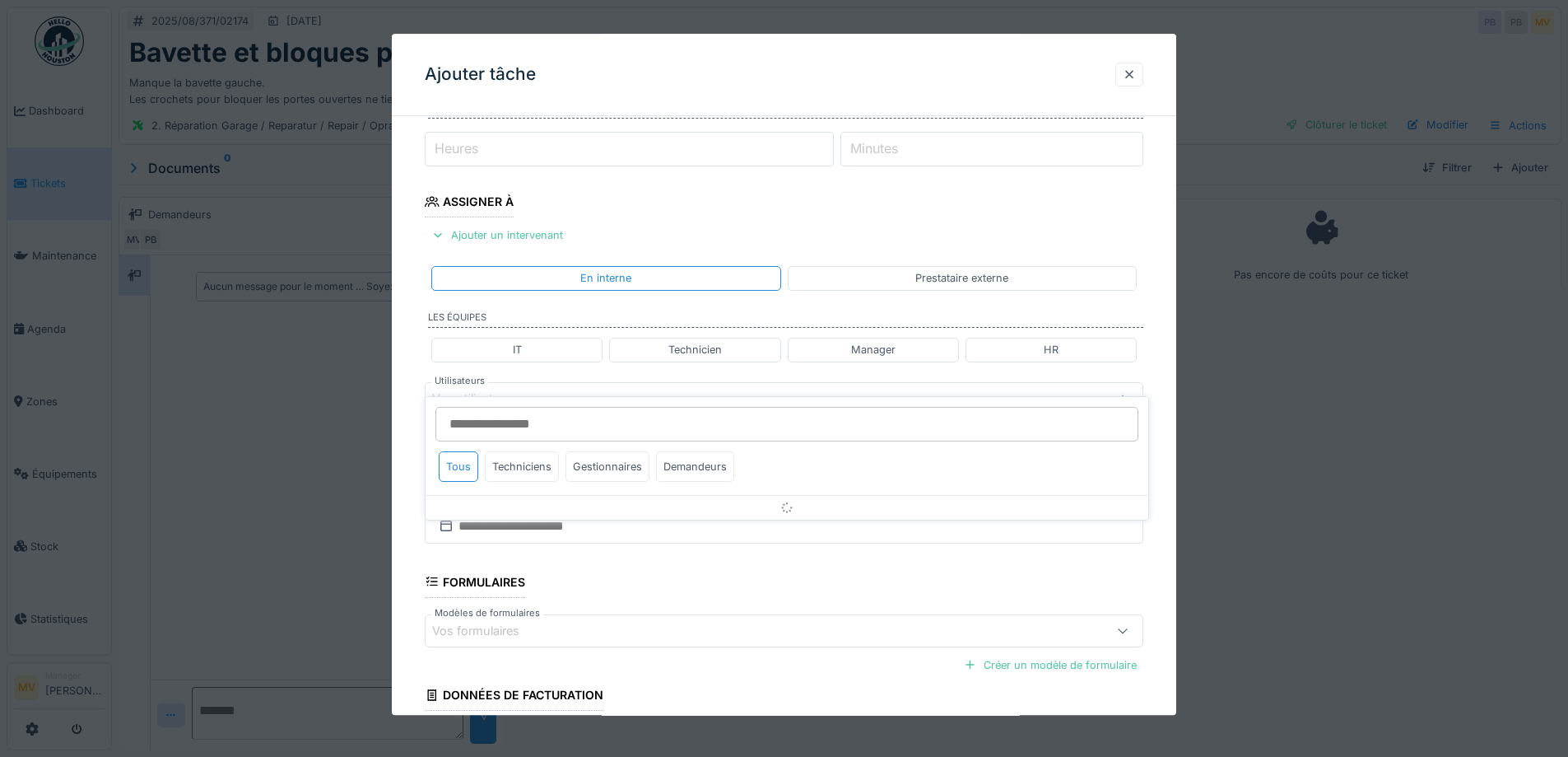
scroll to position [229, 0]
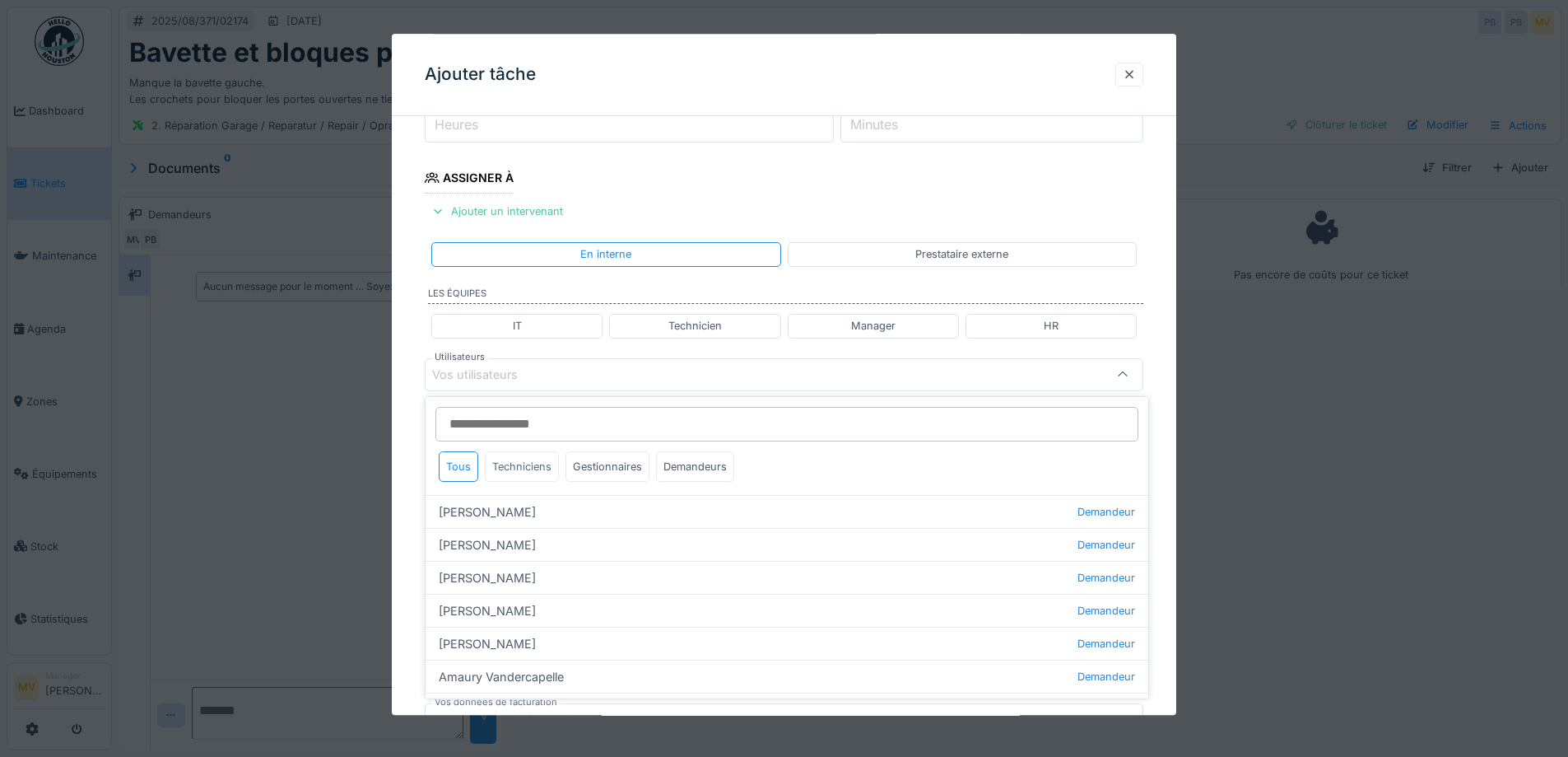
click at [530, 469] on div "Techniciens" at bounding box center [522, 466] width 74 height 31
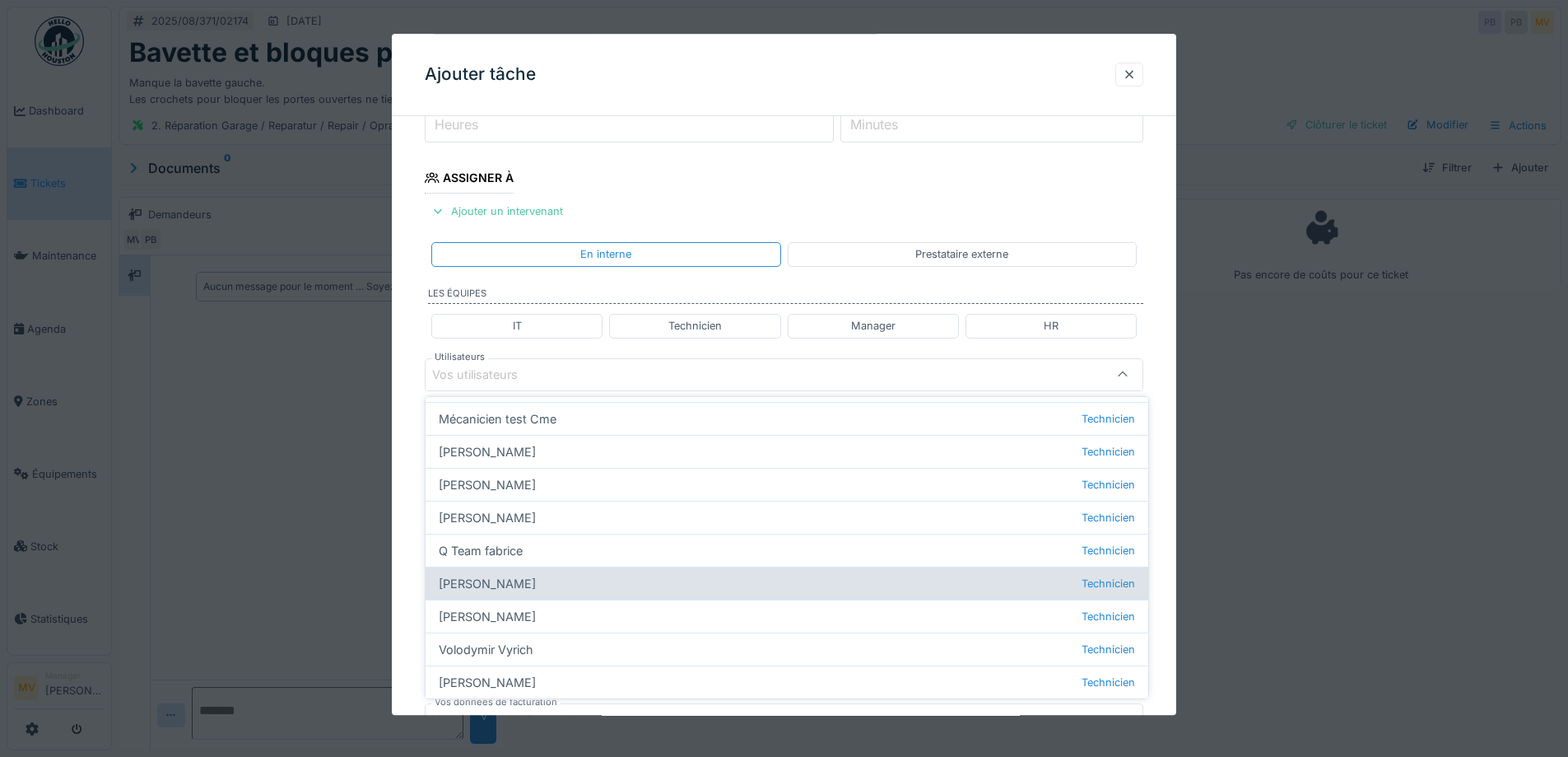
scroll to position [189, 0]
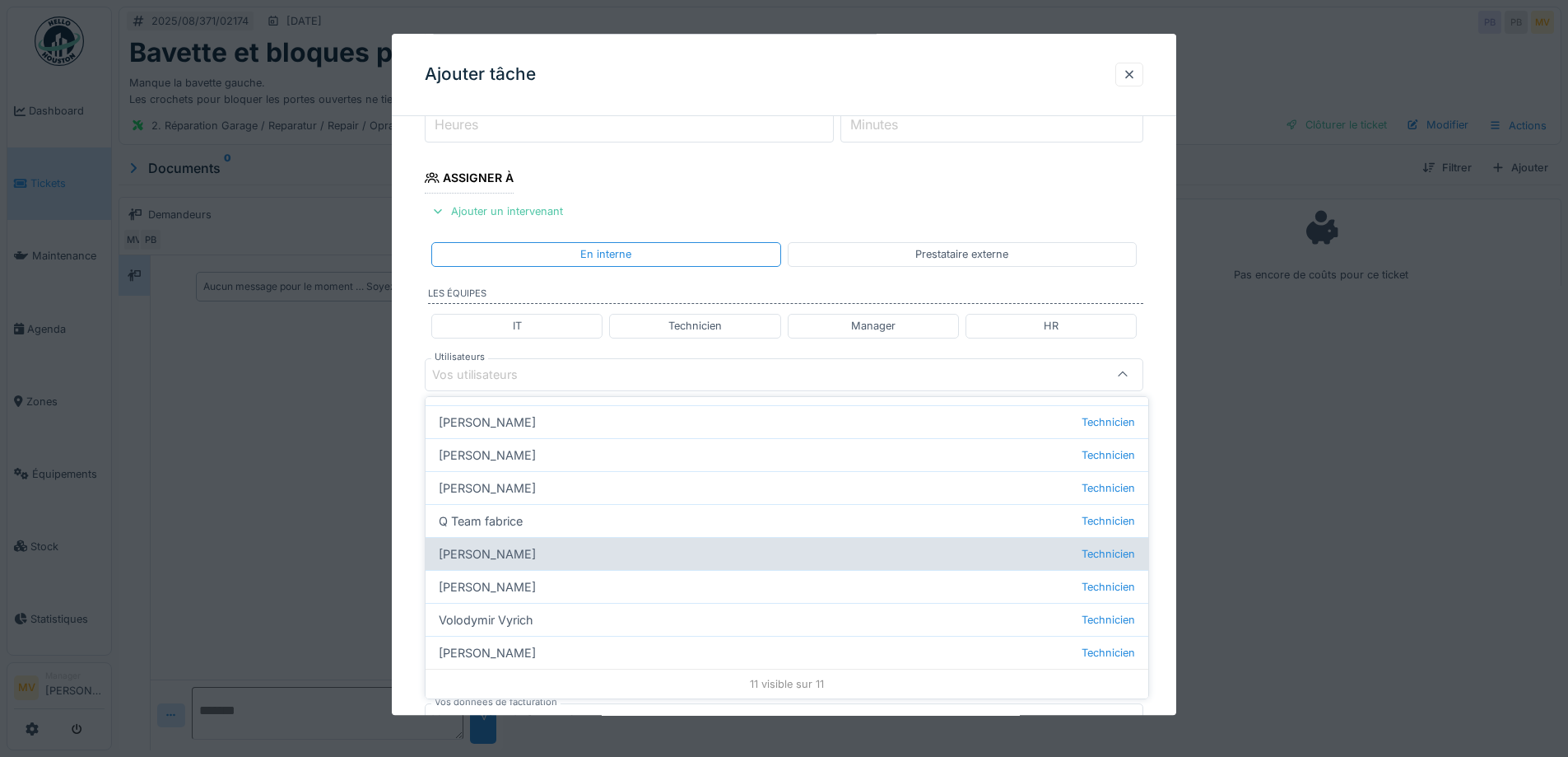
click at [577, 550] on div "Sergej Mandzjuk Technicien" at bounding box center [786, 552] width 722 height 33
type input "****"
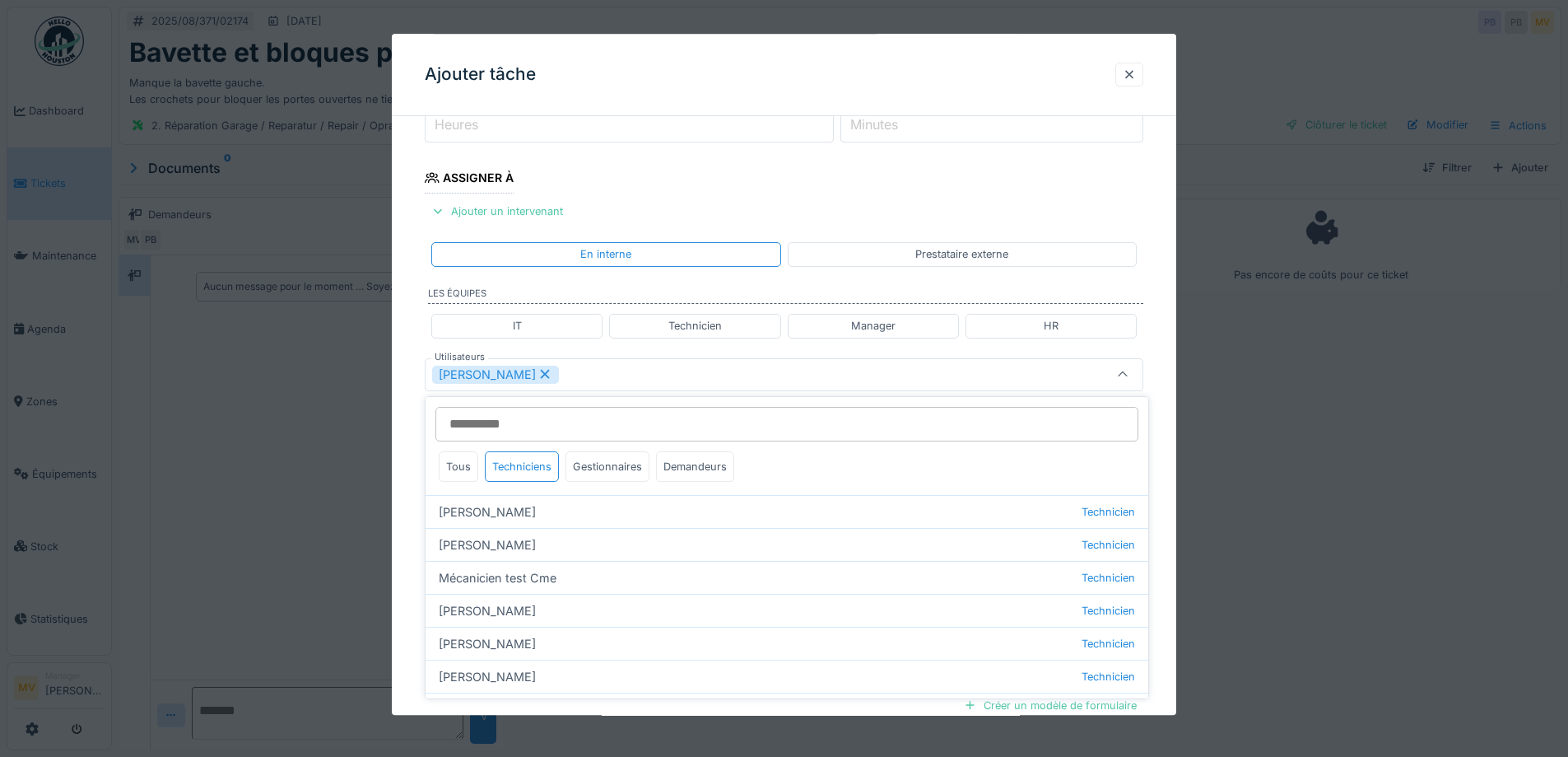
click at [640, 379] on div "Sergej Mandzjuk" at bounding box center [742, 374] width 620 height 19
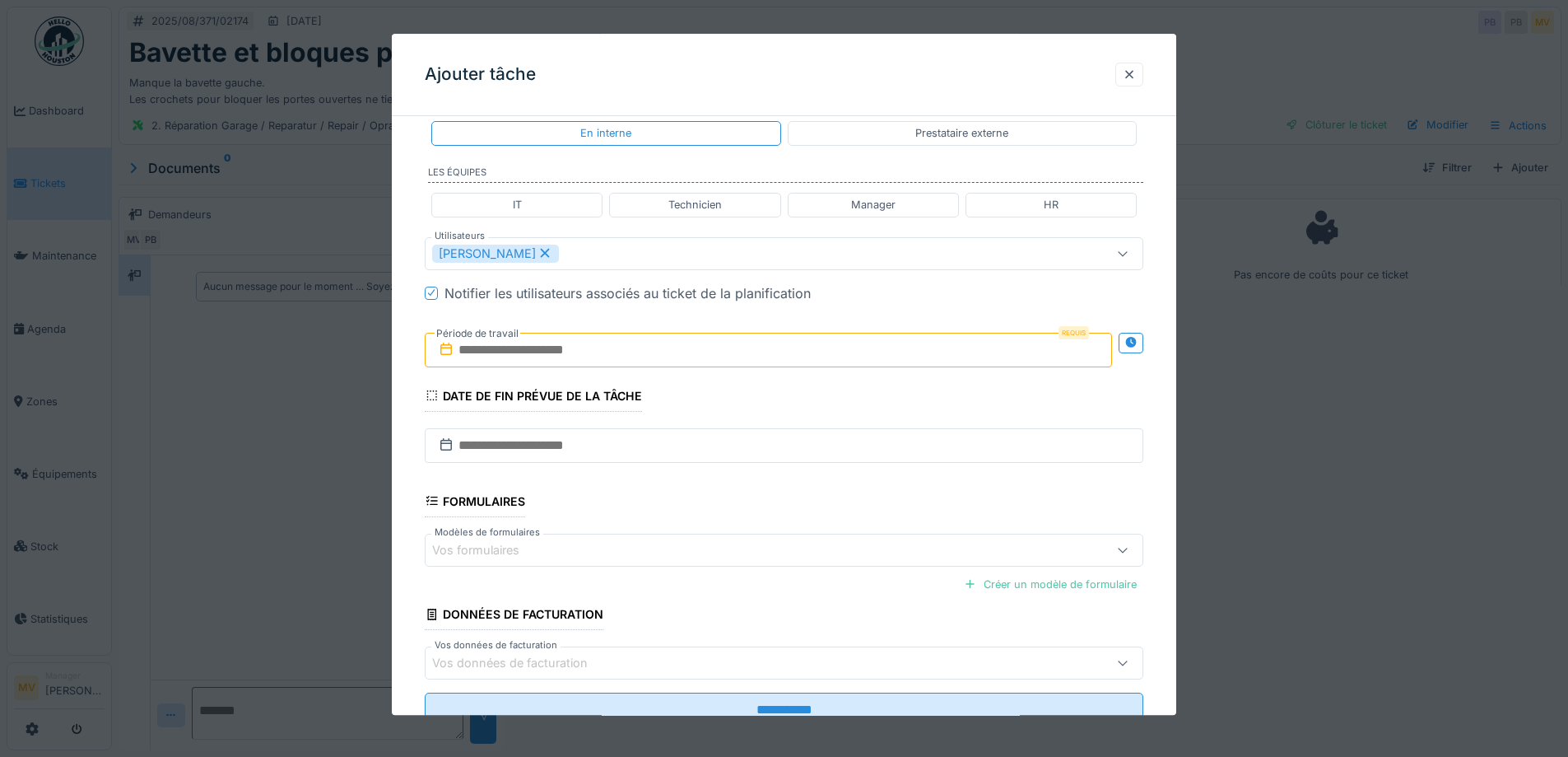
scroll to position [409, 0]
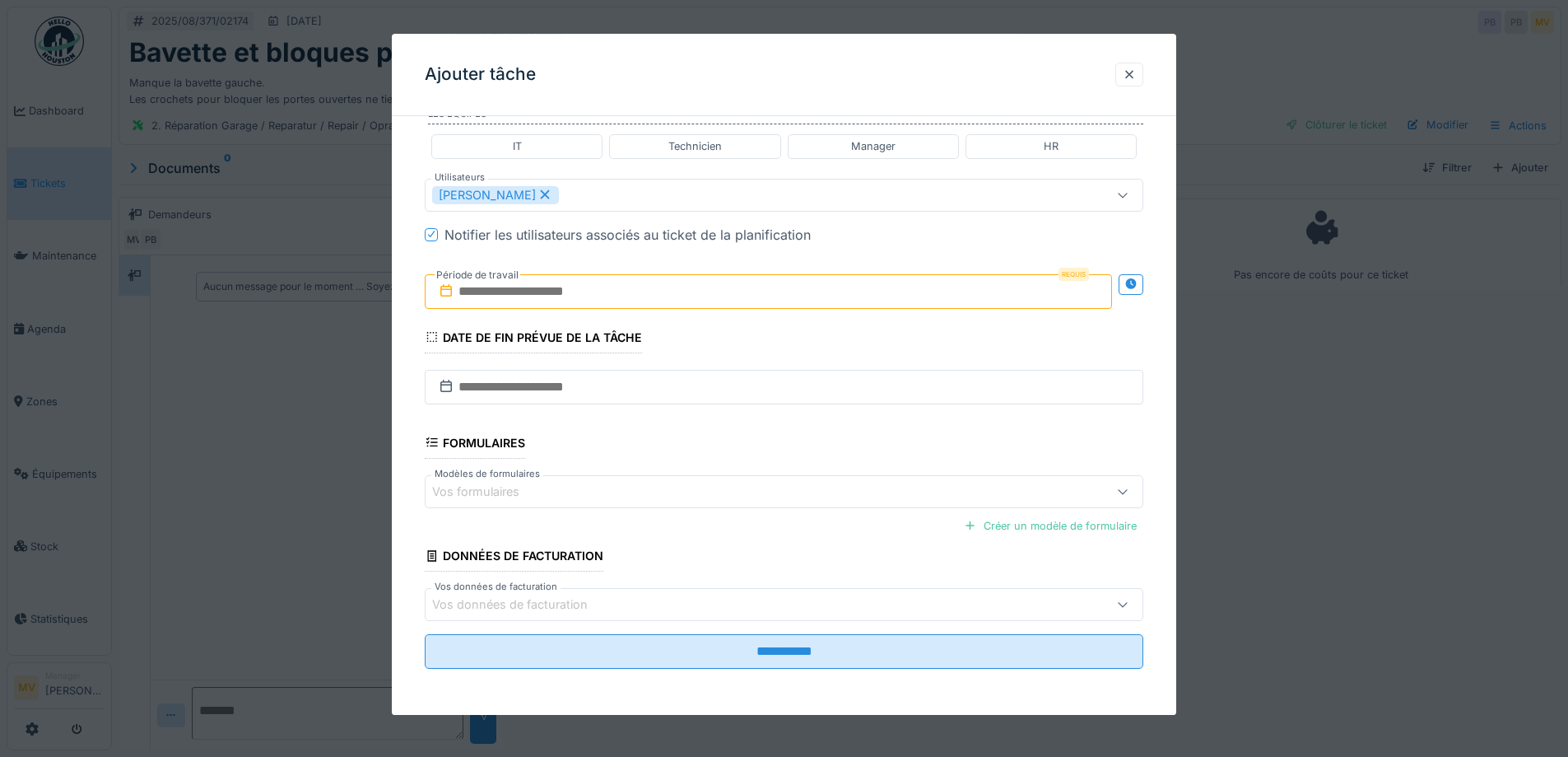
click at [637, 304] on input "text" at bounding box center [768, 291] width 687 height 34
click at [790, 476] on div "22" at bounding box center [797, 479] width 22 height 24
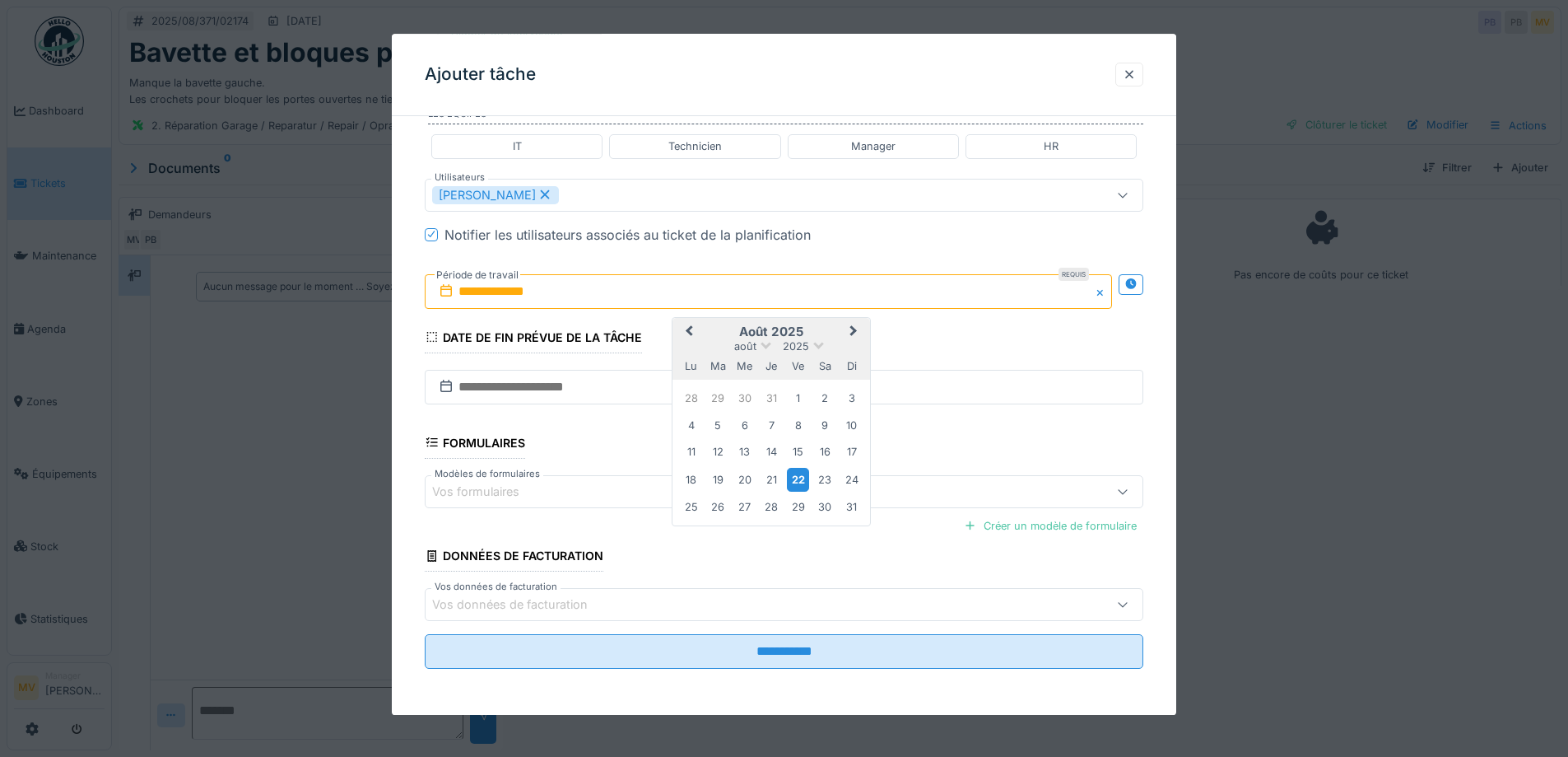
click at [790, 476] on div "22" at bounding box center [797, 479] width 22 height 24
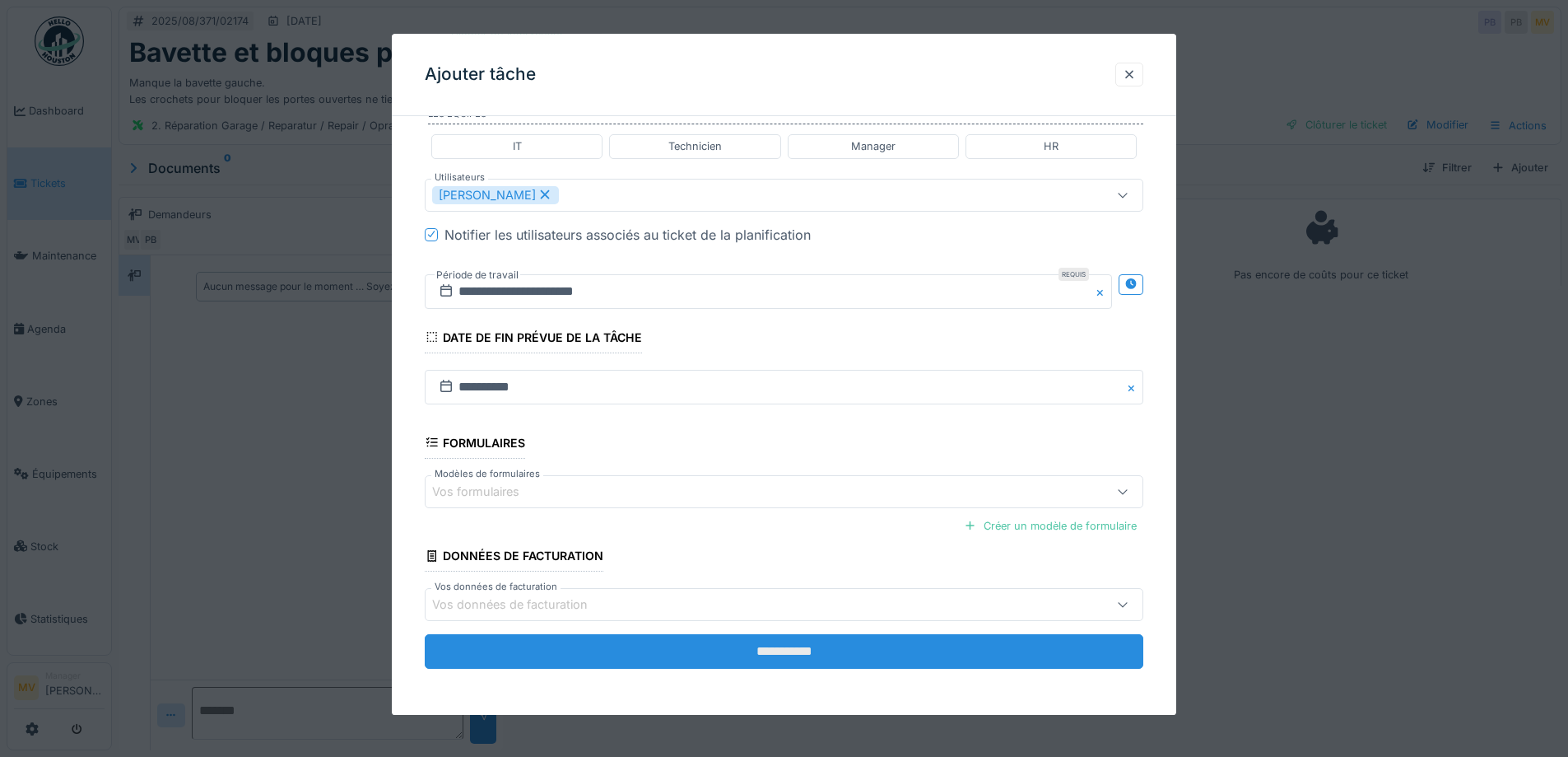
click at [795, 650] on input "**********" at bounding box center [784, 651] width 719 height 34
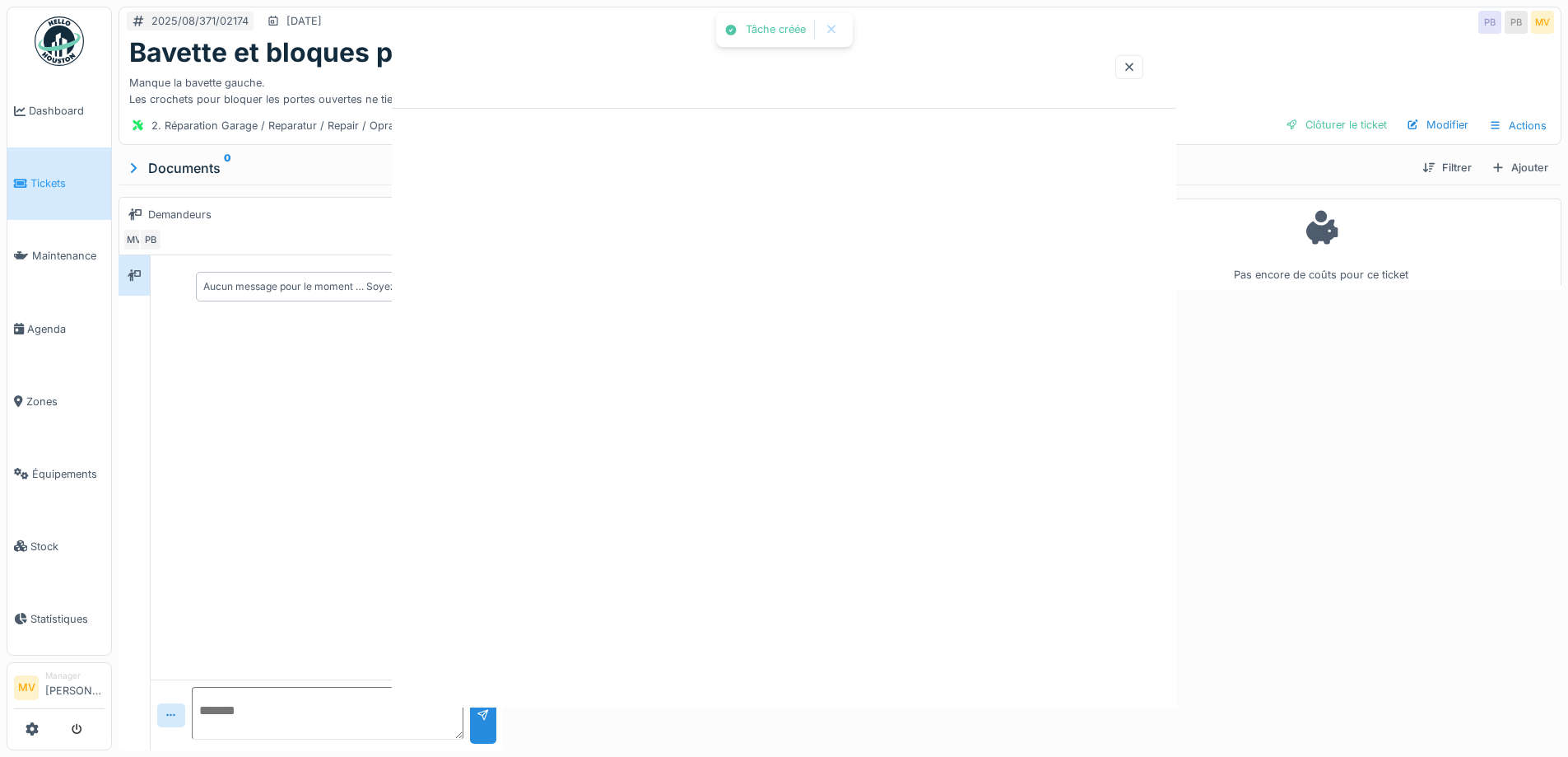
scroll to position [0, 0]
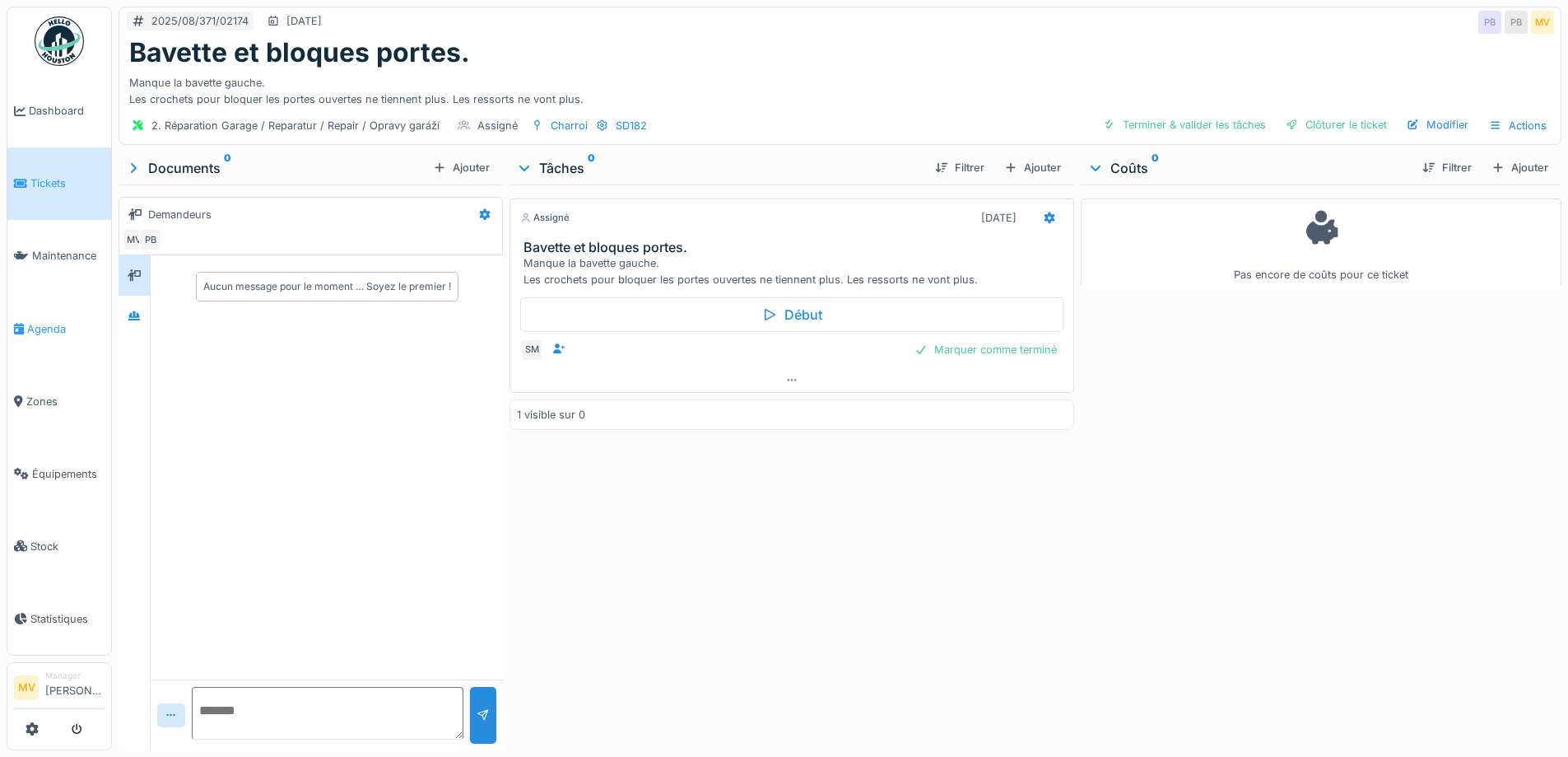
click at [55, 337] on link "Agenda" at bounding box center [59, 328] width 104 height 72
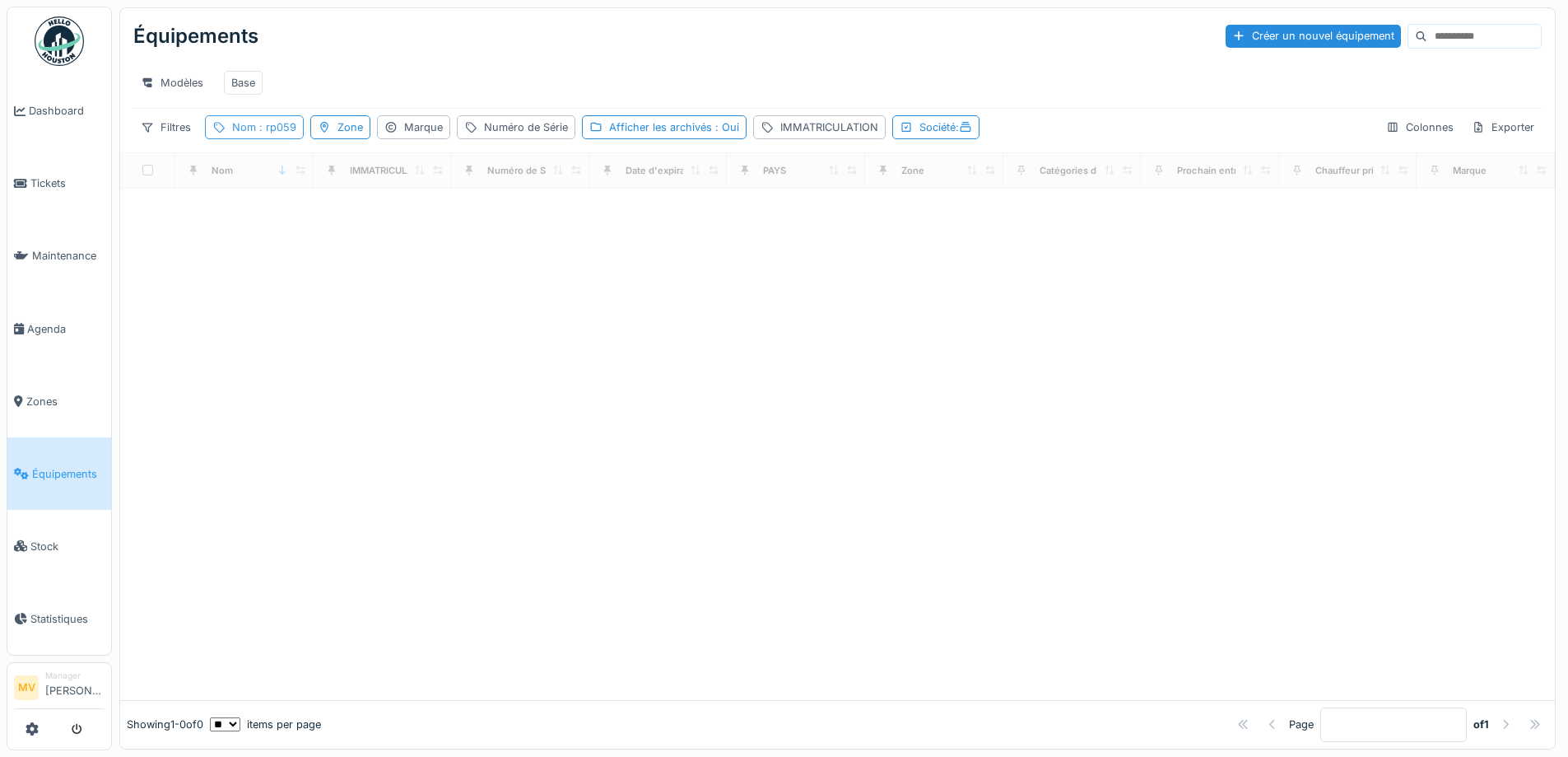
click at [285, 133] on span ": rp059" at bounding box center [276, 127] width 41 height 12
click at [279, 221] on input "*****" at bounding box center [295, 219] width 164 height 34
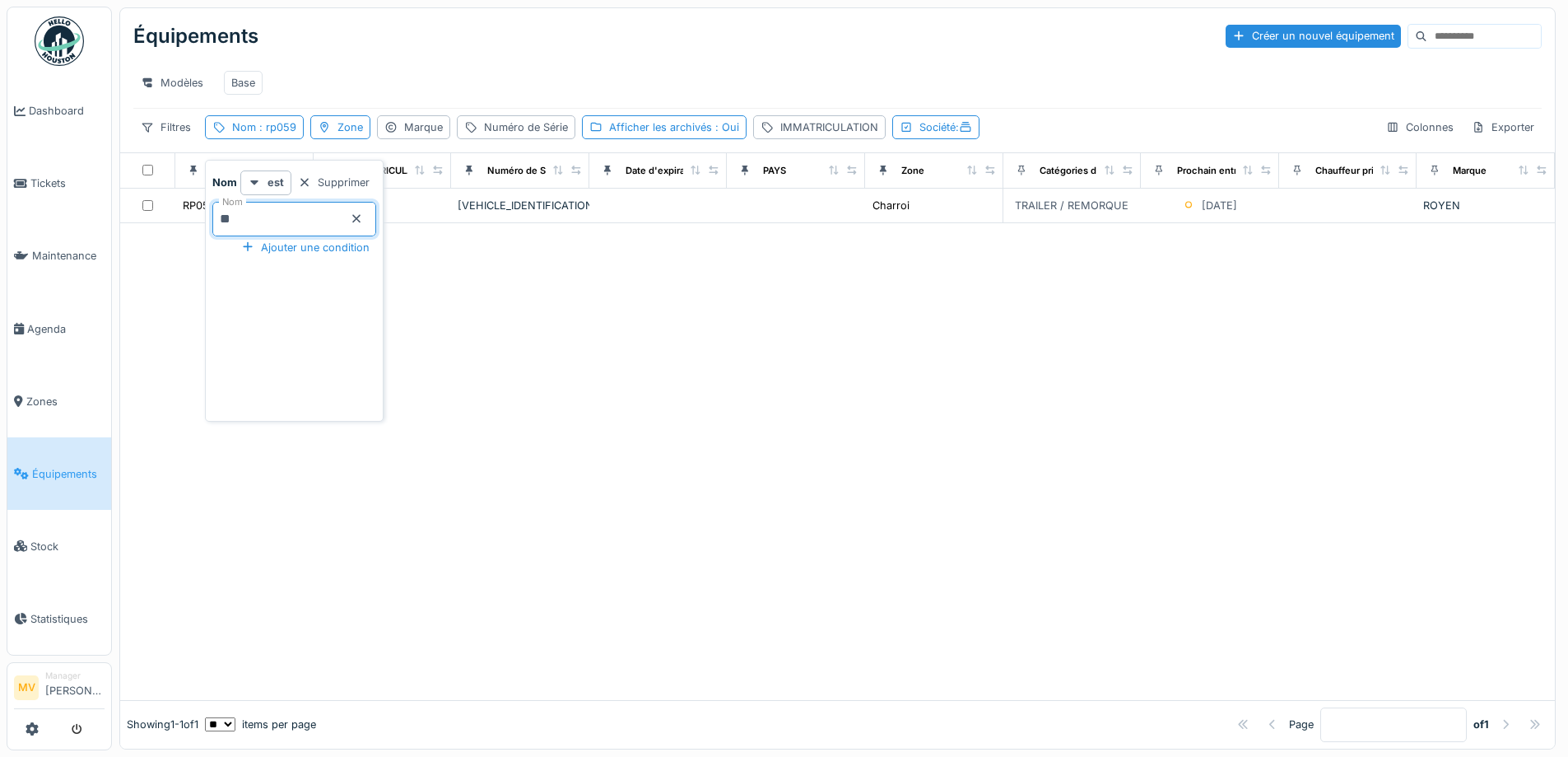
type input "*"
type input "****"
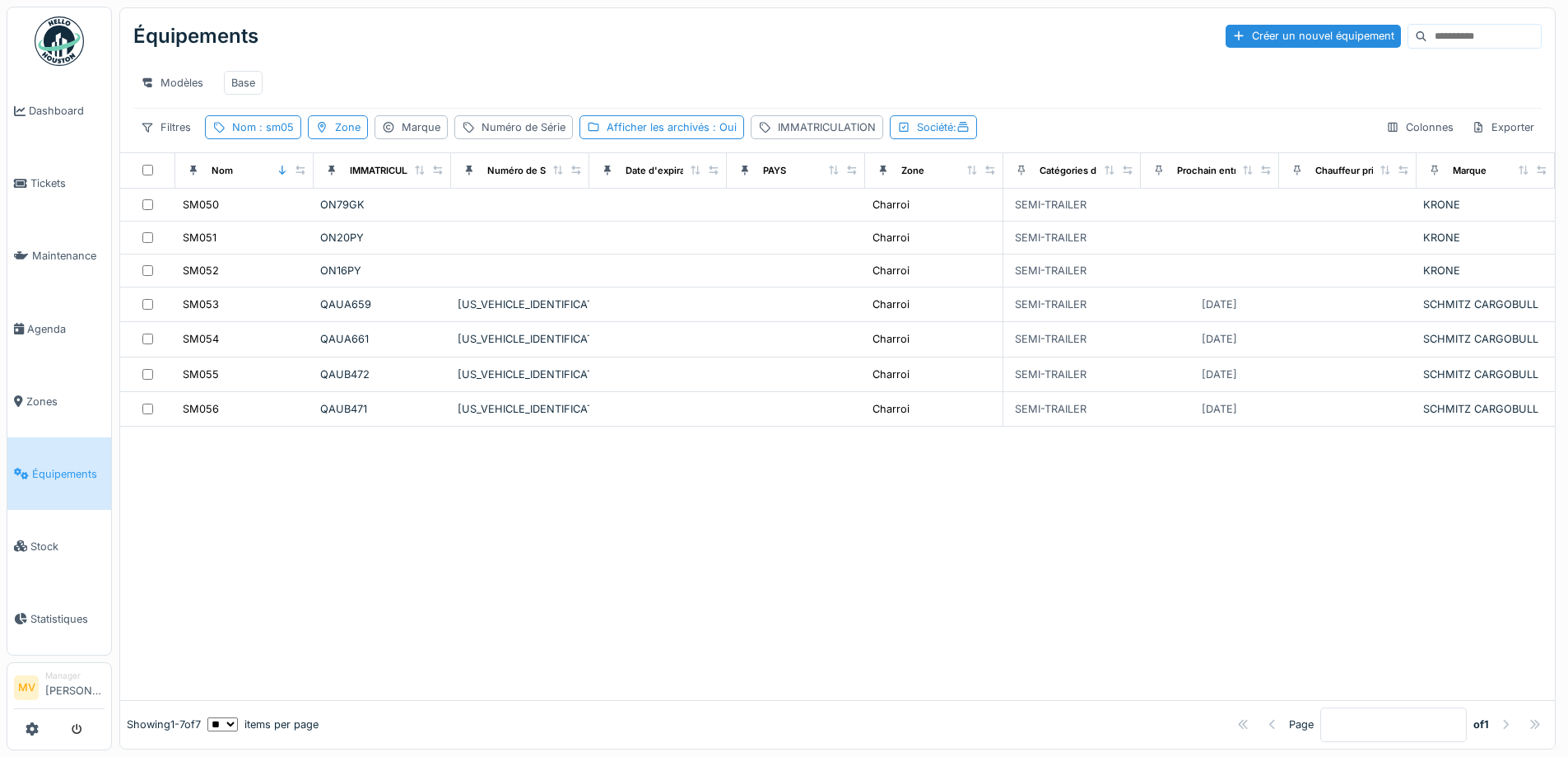
click at [614, 539] on div at bounding box center [837, 563] width 1435 height 274
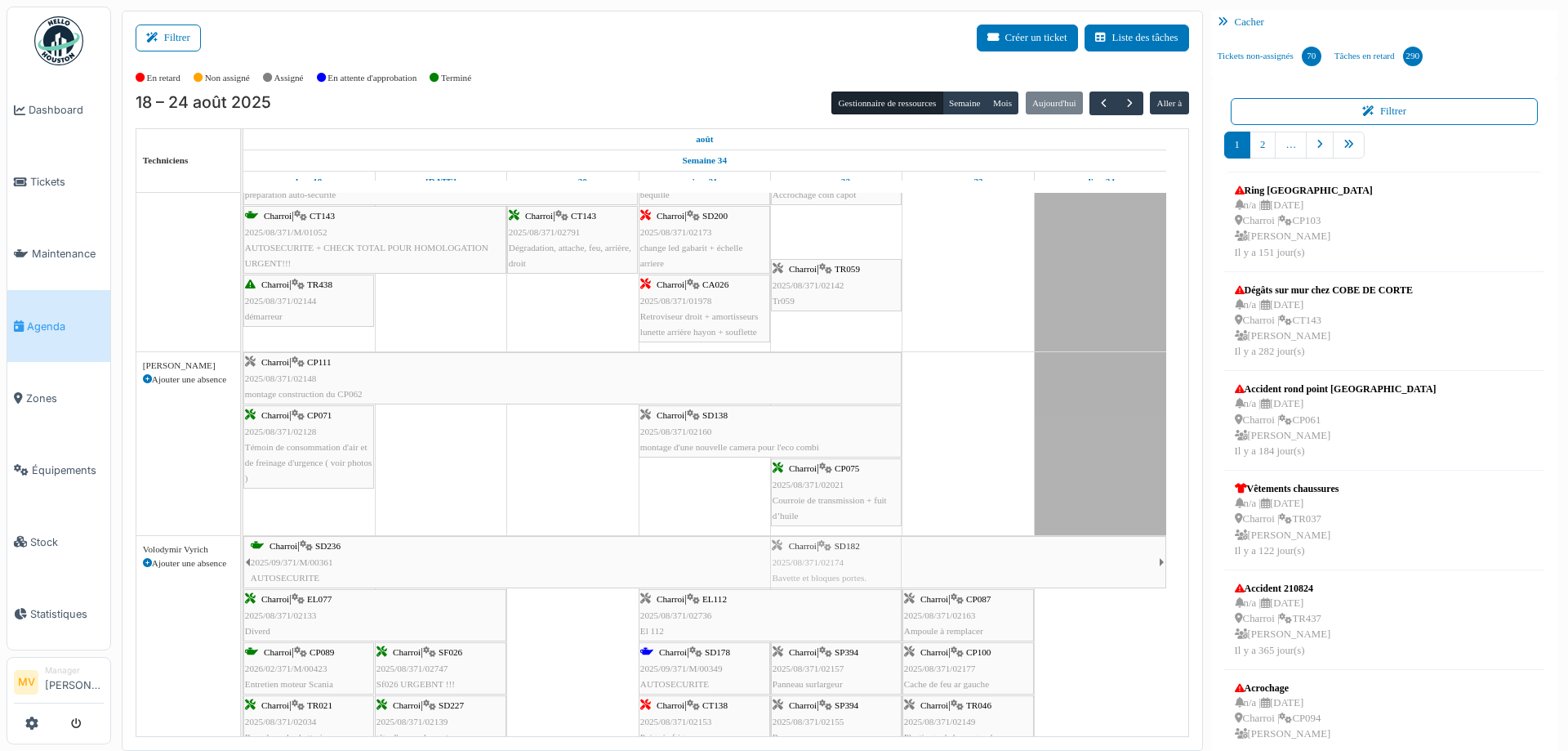
drag, startPoint x: 830, startPoint y: 263, endPoint x: 844, endPoint y: 620, distance: 357.3
click at [844, 620] on tbody "Bât. Admin. Hall Entrée RDC | Extincteur Hall Entrée Bât. Admin. Extincteurs [G…" at bounding box center [704, 383] width 922 height 2126
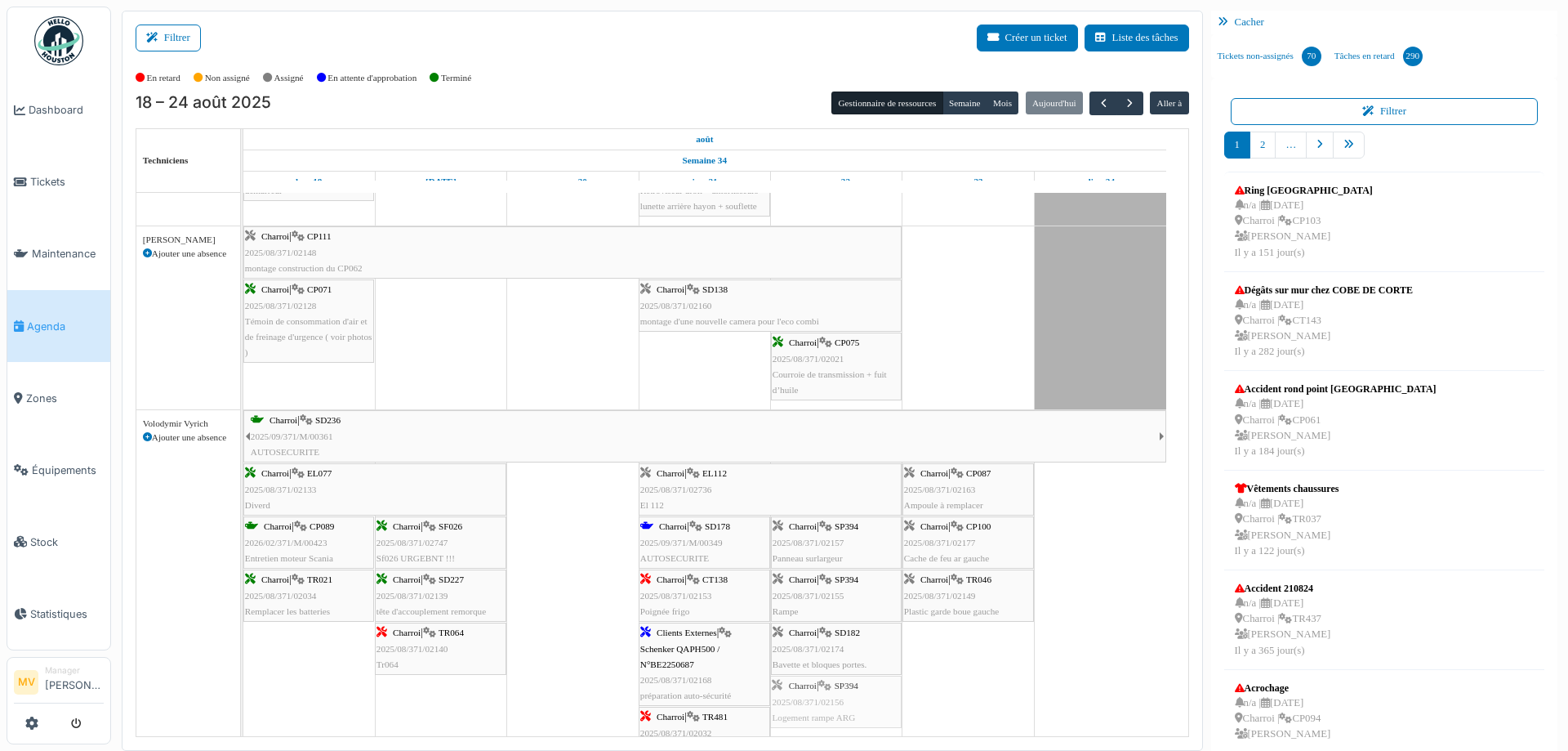
drag, startPoint x: 809, startPoint y: 711, endPoint x: 808, endPoint y: 635, distance: 76.0
click at [243, 635] on div "Charroi | SD236 2025/09/371/M/00361 AUTOSECURITE [GEOGRAPHIC_DATA] | EL077 2025…" at bounding box center [243, 588] width 0 height 358
drag, startPoint x: 808, startPoint y: 641, endPoint x: 811, endPoint y: 699, distance: 58.1
click at [243, 703] on div "Charroi | SD236 2025/09/371/M/00361 AUTOSECURITE [GEOGRAPHIC_DATA] | EL077 2025…" at bounding box center [243, 587] width 0 height 358
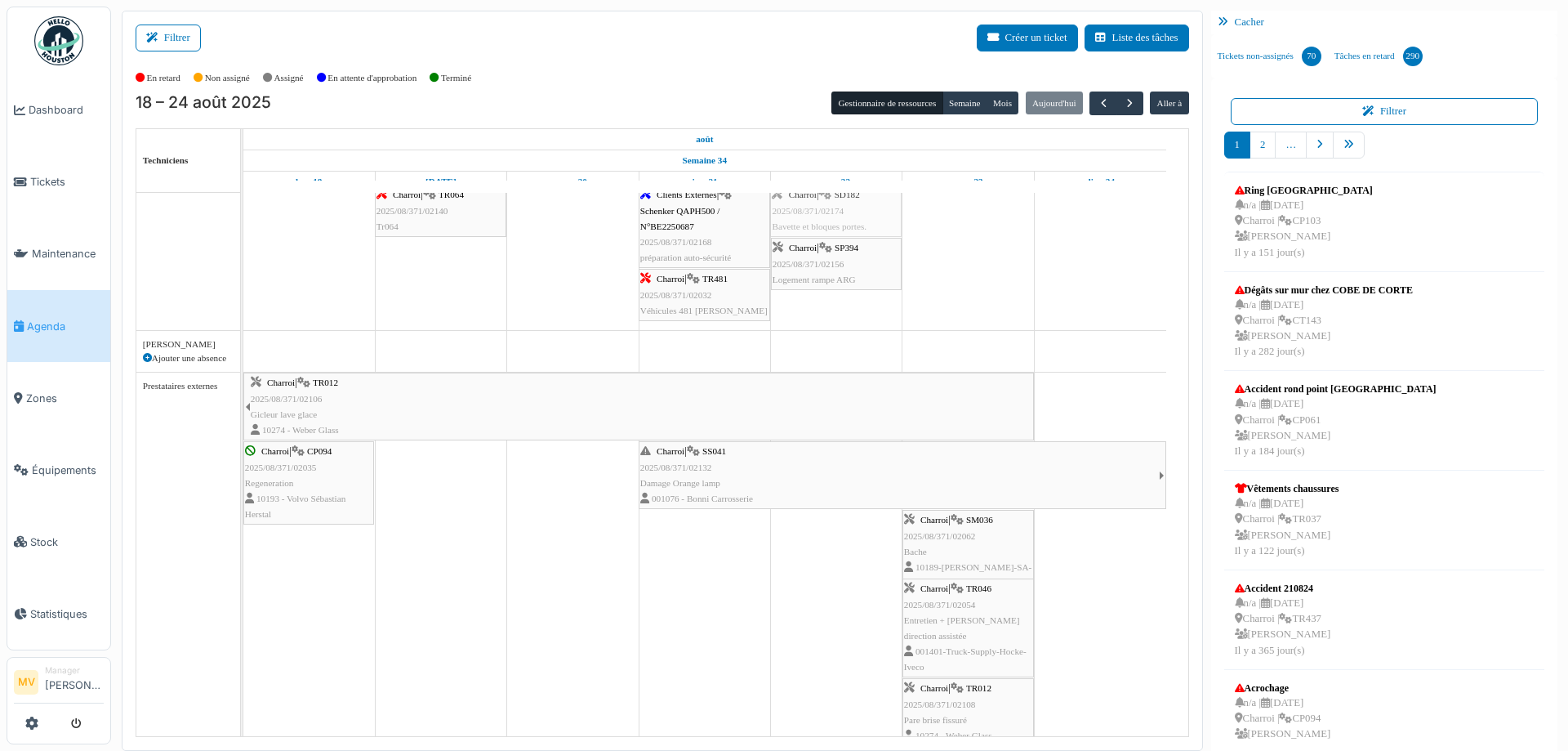
drag, startPoint x: 837, startPoint y: 221, endPoint x: 873, endPoint y: 328, distance: 112.9
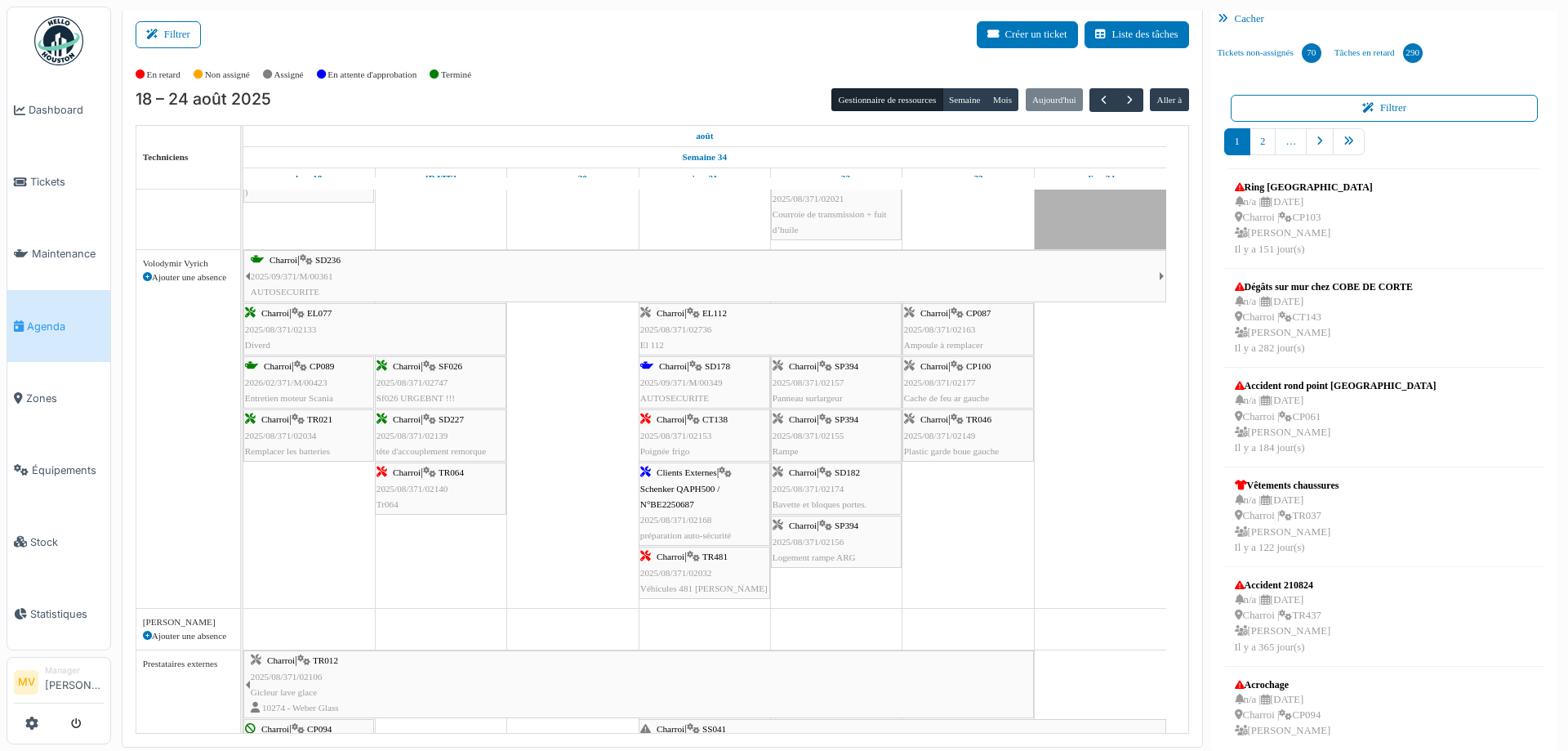
scroll to position [1583, 0]
